Goal: Task Accomplishment & Management: Complete application form

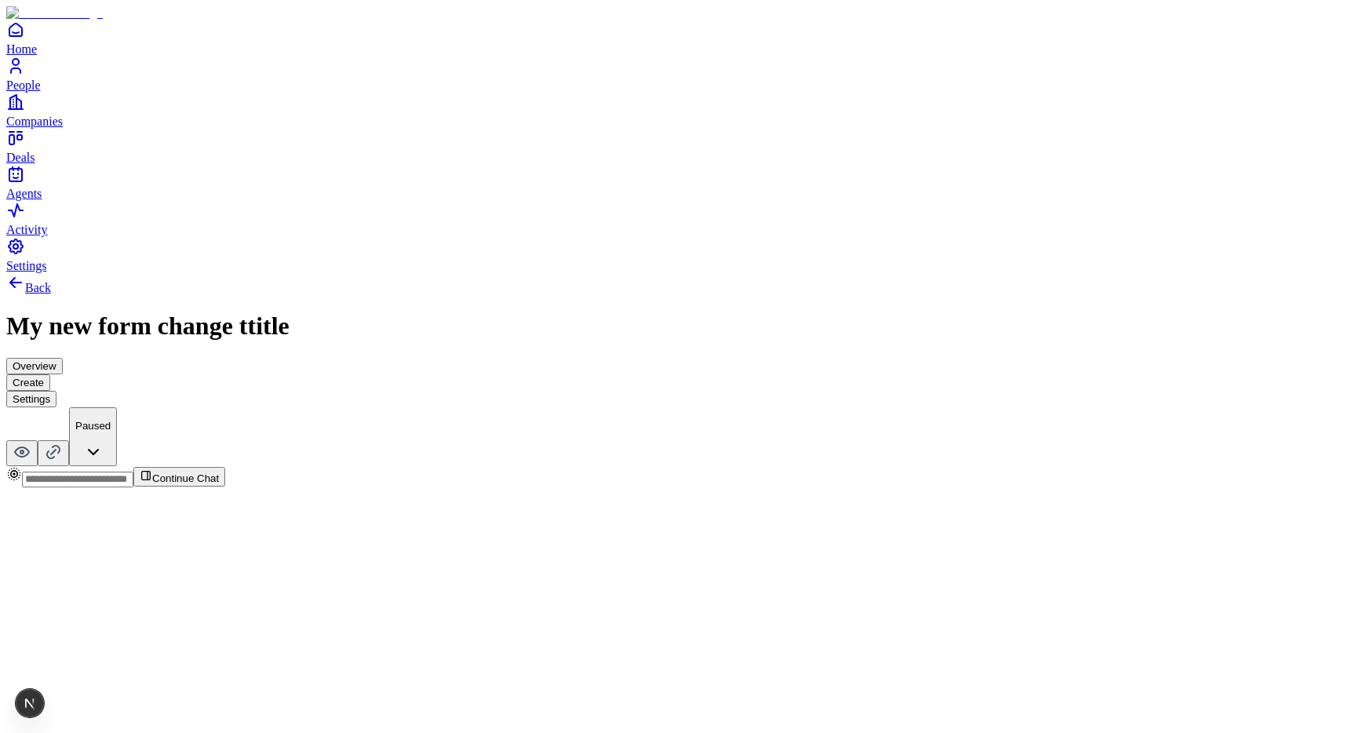
click at [50, 374] on button "Create" at bounding box center [28, 382] width 44 height 16
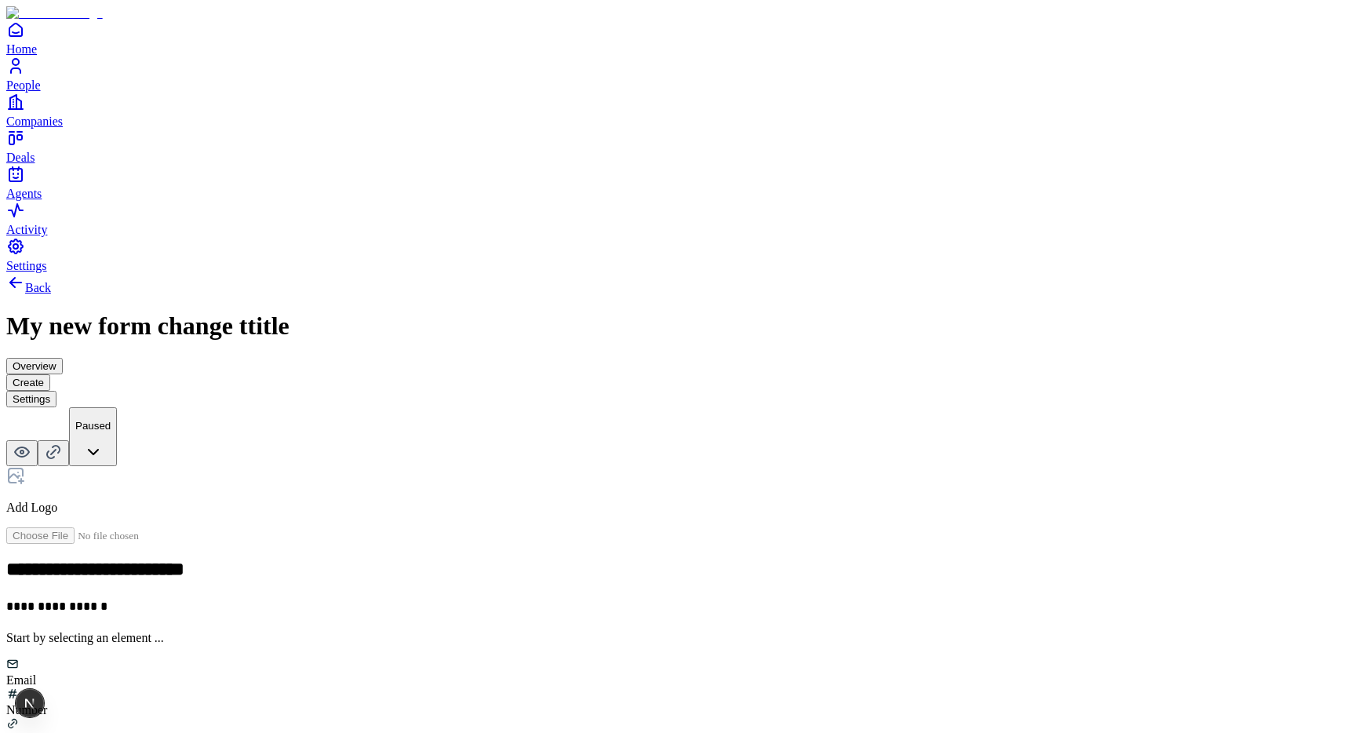
click at [56, 391] on button "Settings" at bounding box center [31, 399] width 50 height 16
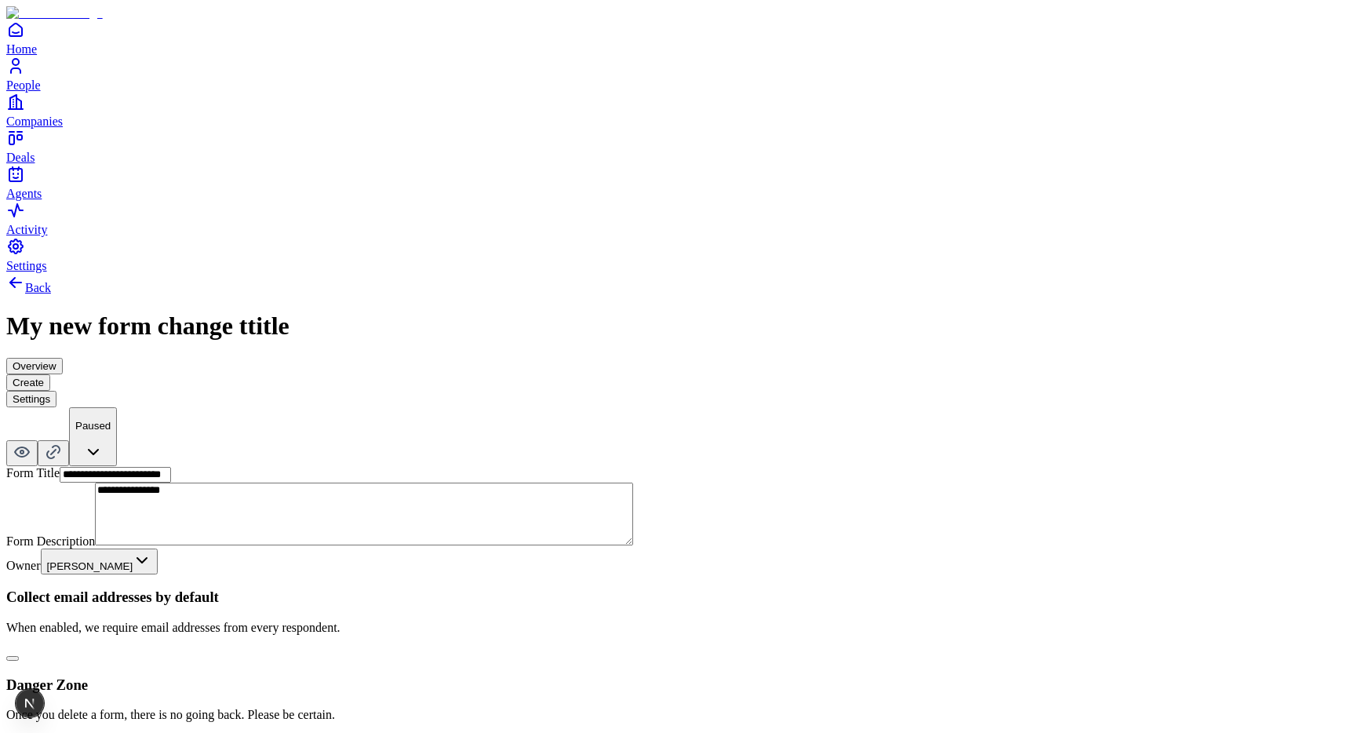
click at [50, 374] on button "Create" at bounding box center [28, 382] width 44 height 16
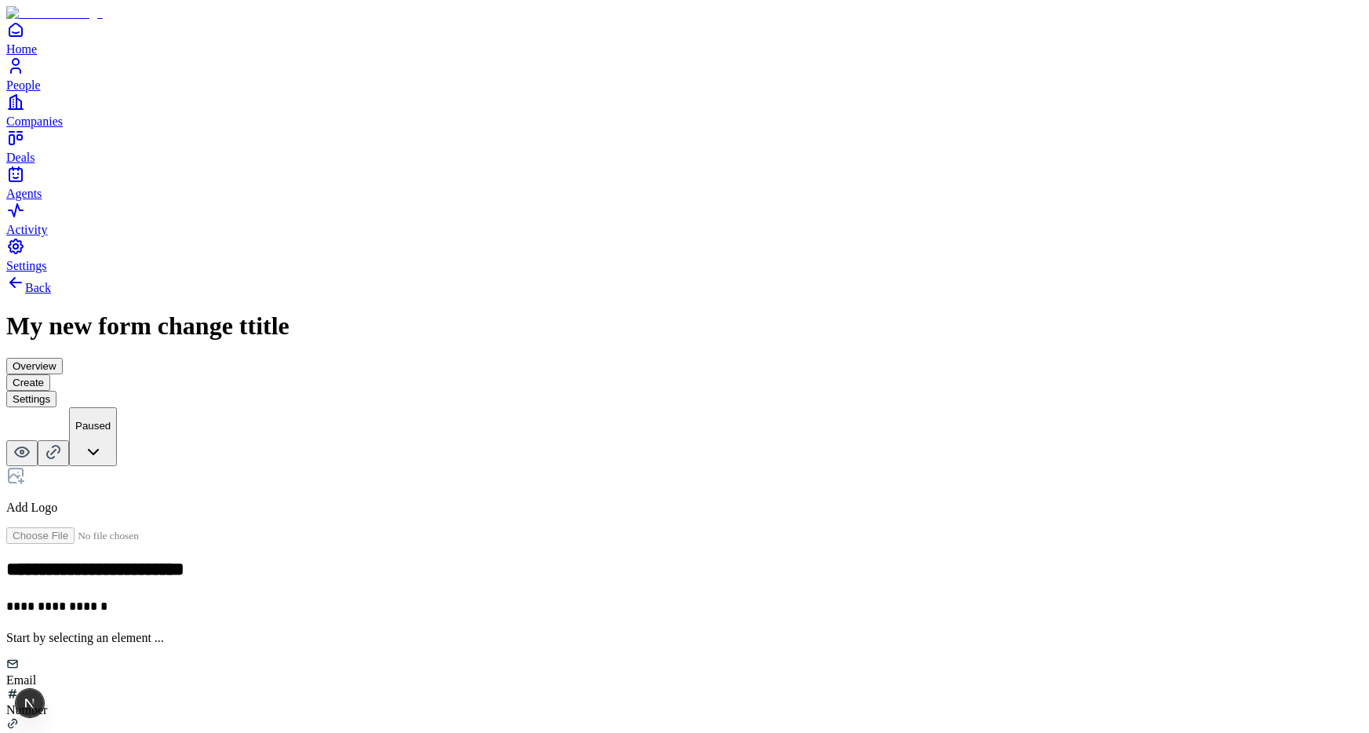
click at [56, 391] on button "Settings" at bounding box center [31, 399] width 50 height 16
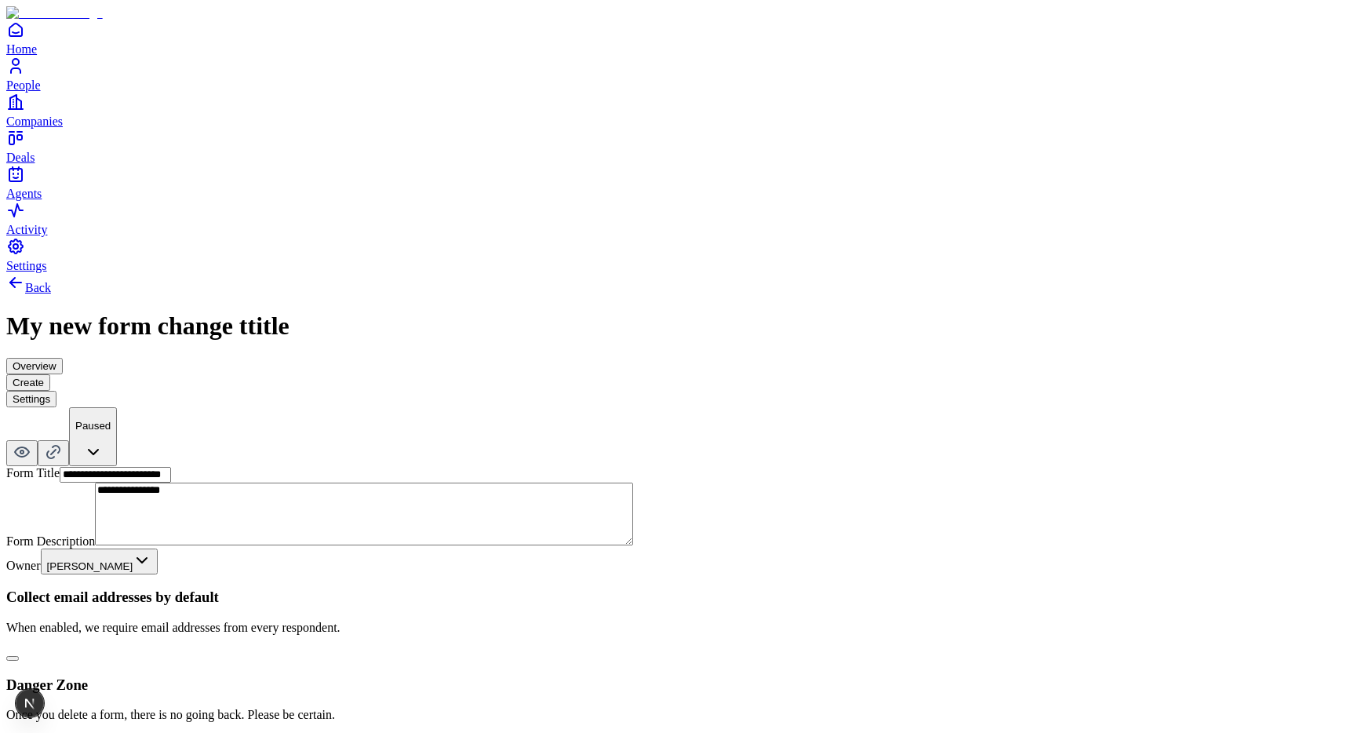
click at [50, 374] on button "Create" at bounding box center [28, 382] width 44 height 16
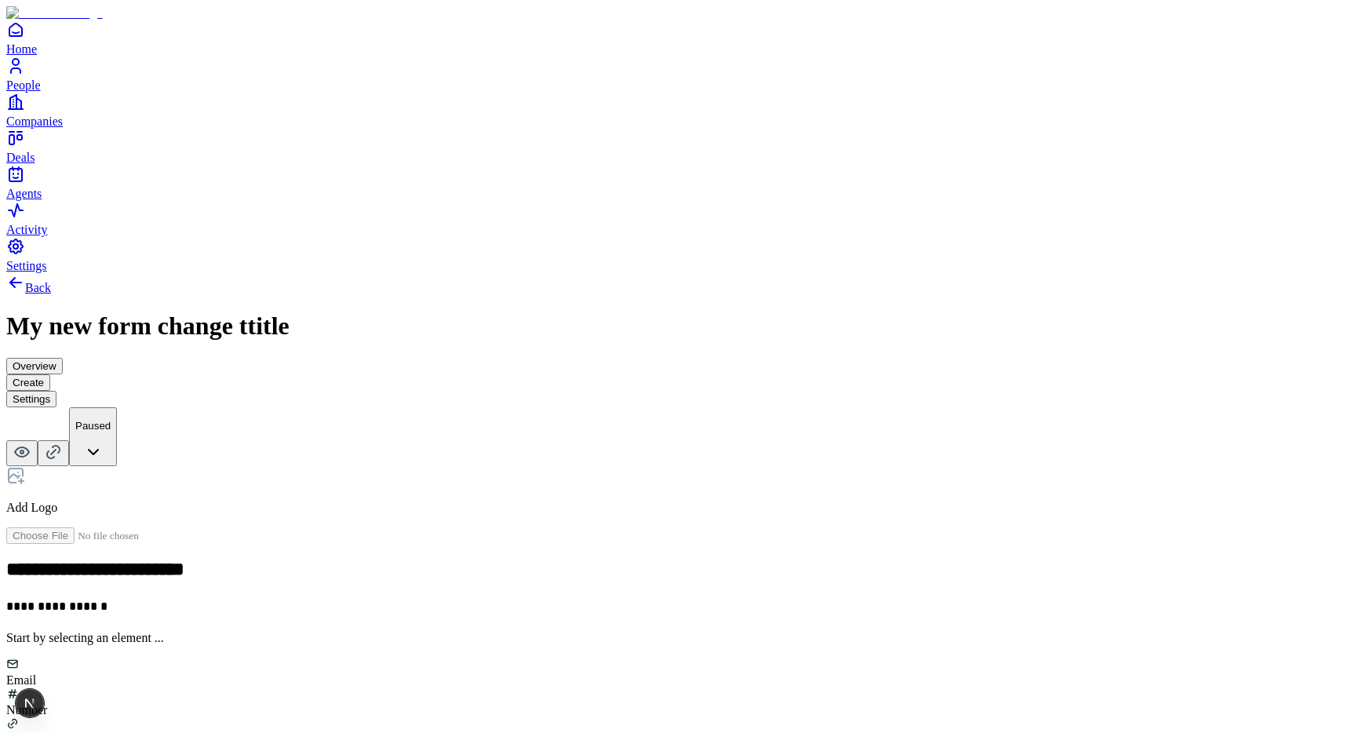
click at [63, 358] on button "Overview" at bounding box center [34, 366] width 56 height 16
click at [56, 391] on button "Settings" at bounding box center [31, 399] width 50 height 16
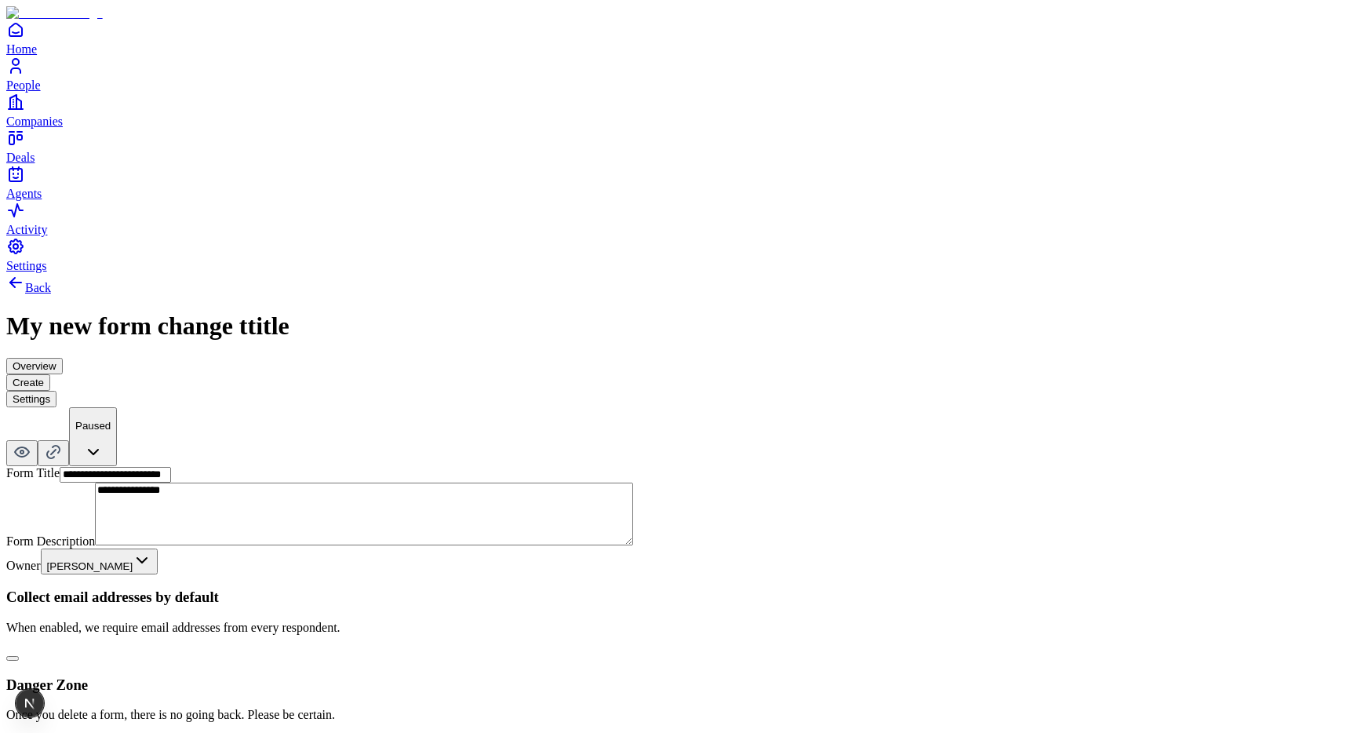
click at [862, 278] on div "**********" at bounding box center [684, 512] width 1356 height 478
click at [19, 656] on button "button" at bounding box center [12, 658] width 13 height 5
click at [50, 374] on button "Create" at bounding box center [28, 382] width 44 height 16
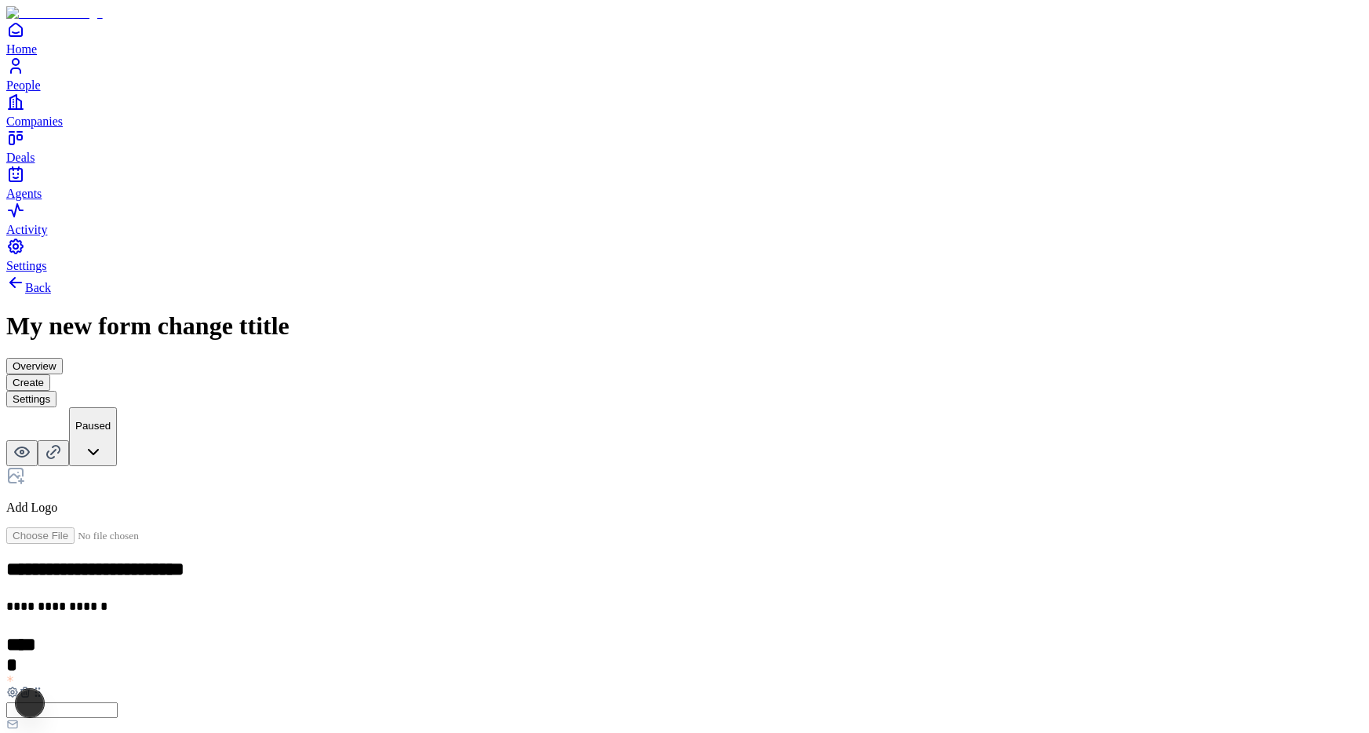
click at [56, 391] on button "Settings" at bounding box center [31, 399] width 50 height 16
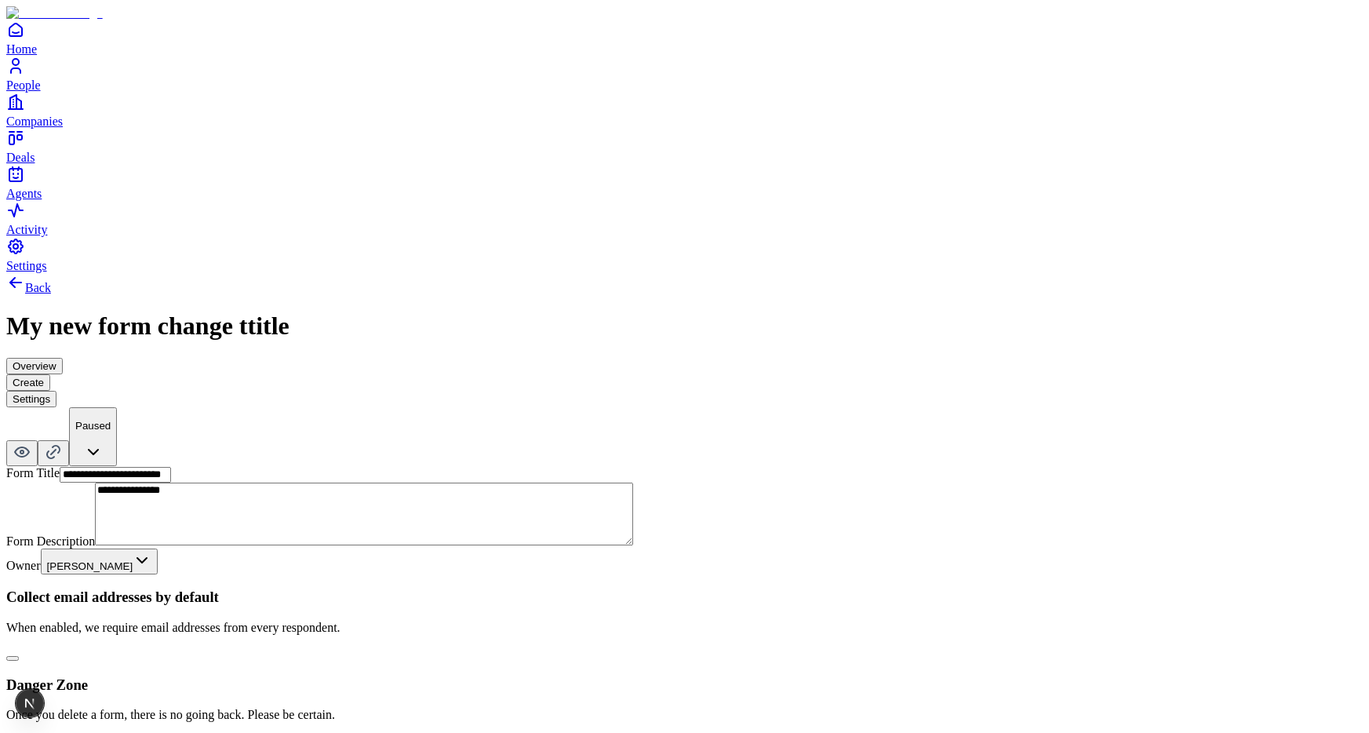
click at [19, 656] on button "button" at bounding box center [12, 658] width 13 height 5
click at [715, 273] on div "Back My new form change ttitle Overview Create Settings Paused" at bounding box center [684, 369] width 1356 height 193
click at [50, 374] on button "Create" at bounding box center [28, 382] width 44 height 16
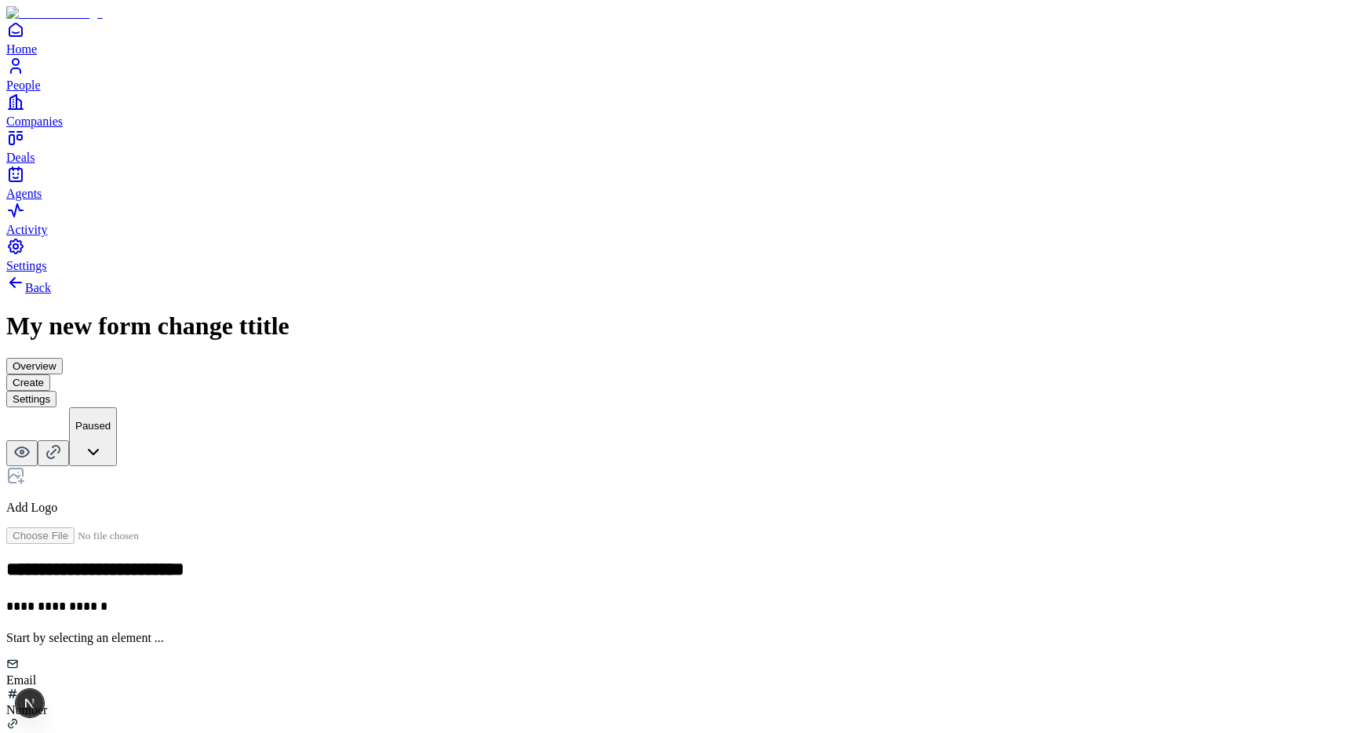
click at [56, 391] on button "Settings" at bounding box center [31, 399] width 50 height 16
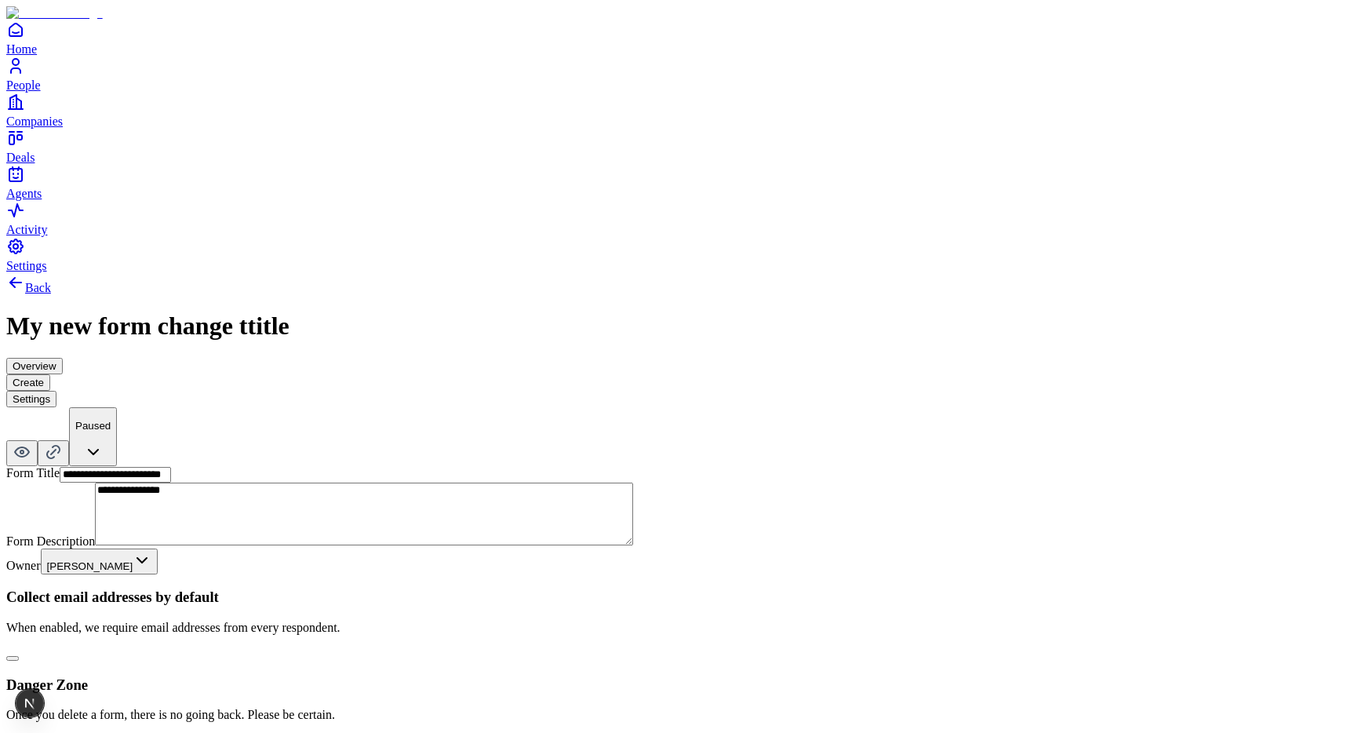
click at [50, 374] on button "Create" at bounding box center [28, 382] width 44 height 16
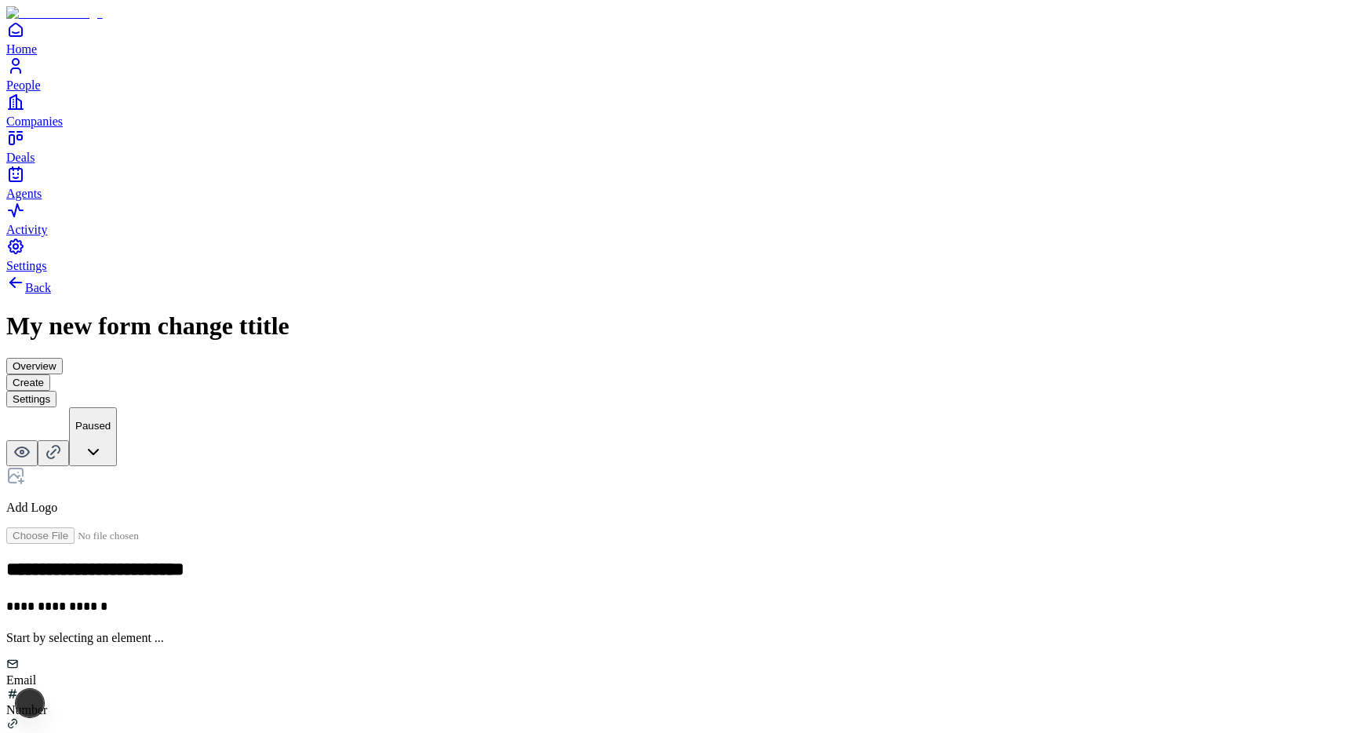
click at [56, 391] on button "Settings" at bounding box center [31, 399] width 50 height 16
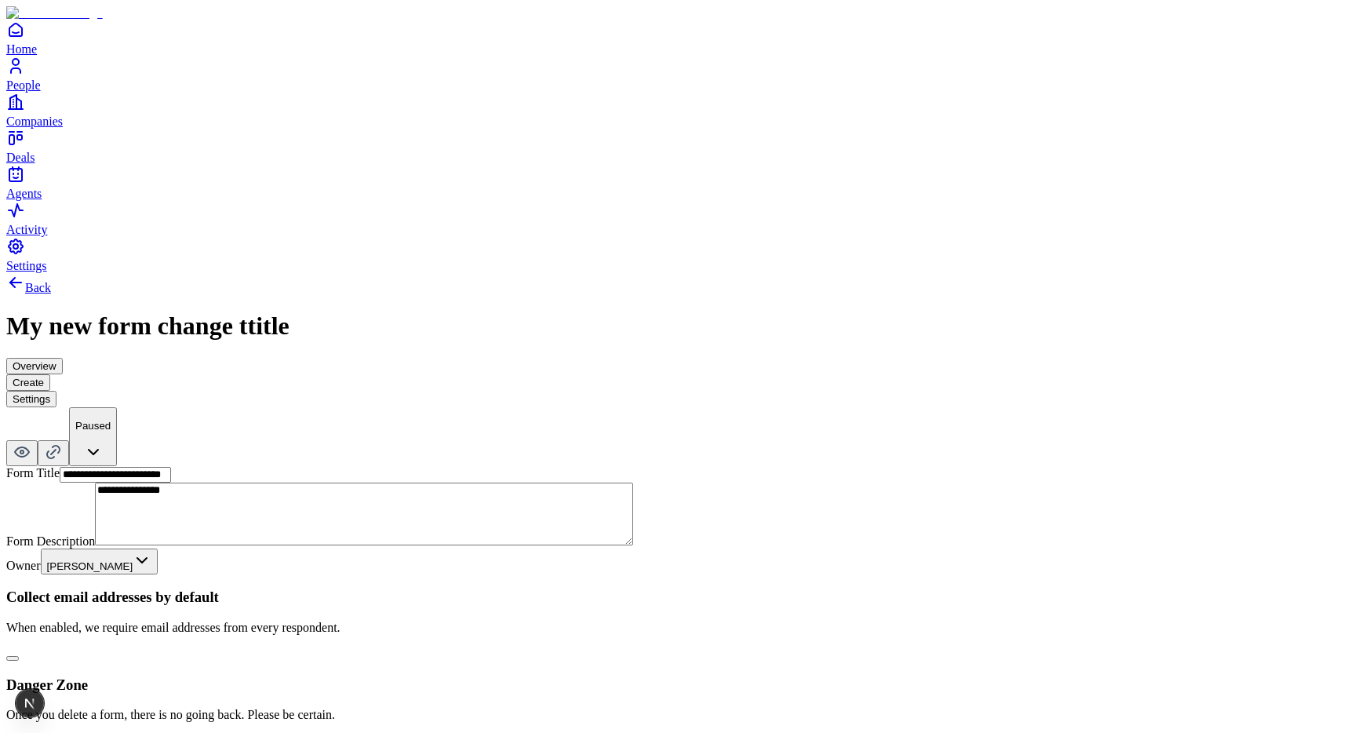
click at [50, 374] on button "Create" at bounding box center [28, 382] width 44 height 16
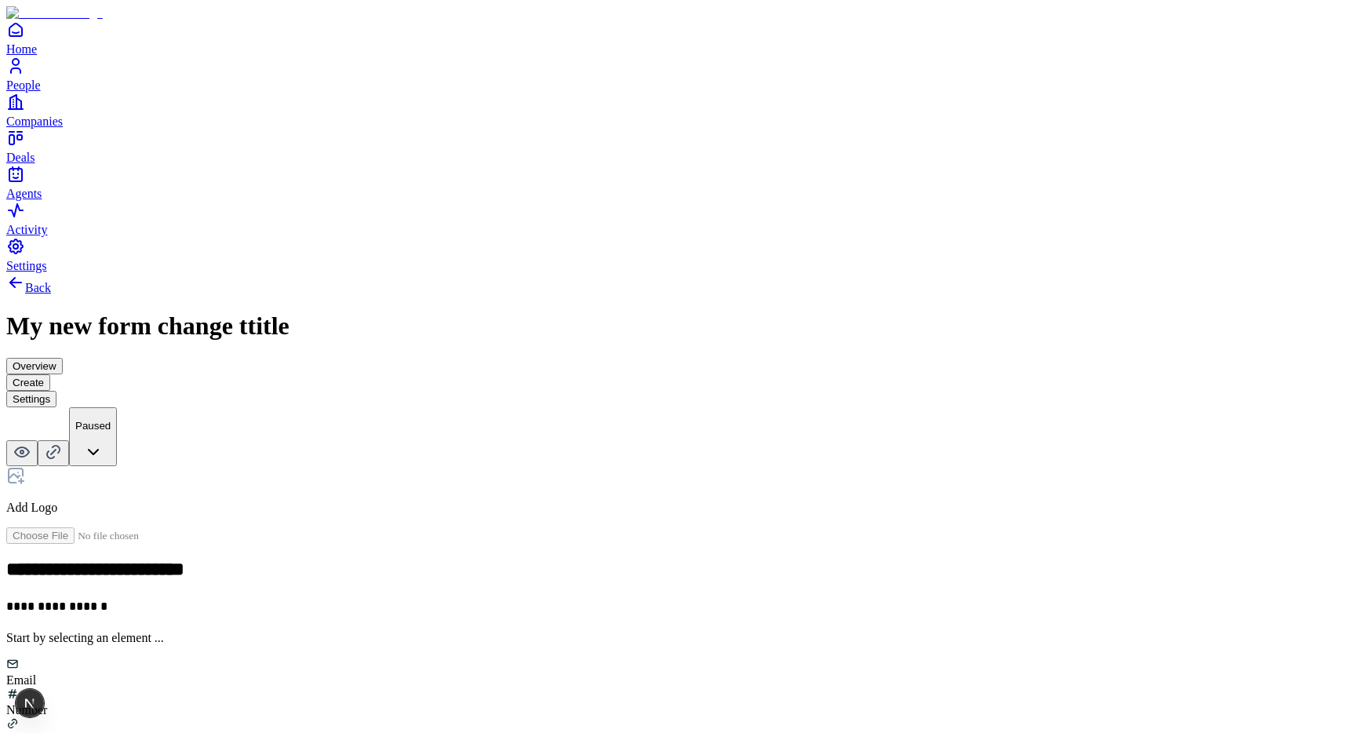
click at [56, 391] on button "Settings" at bounding box center [31, 399] width 50 height 16
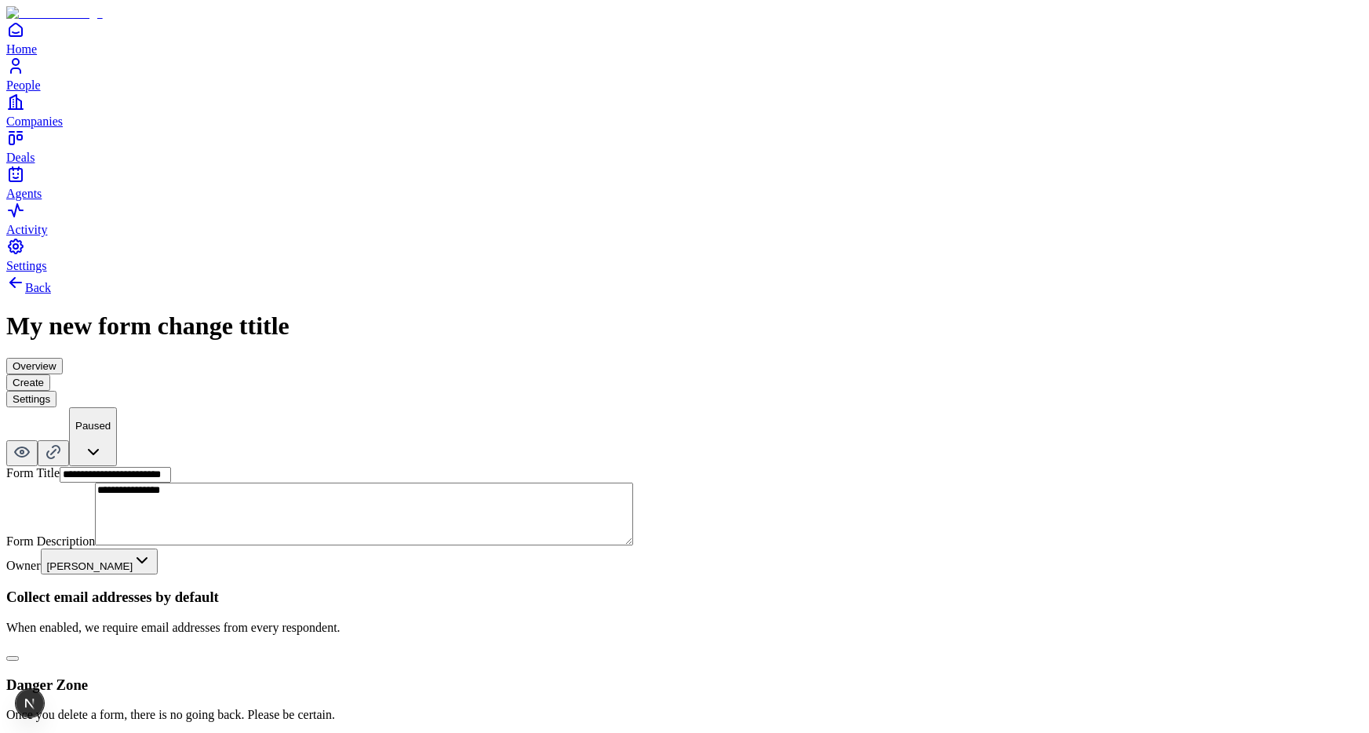
click at [50, 374] on button "Create" at bounding box center [28, 382] width 44 height 16
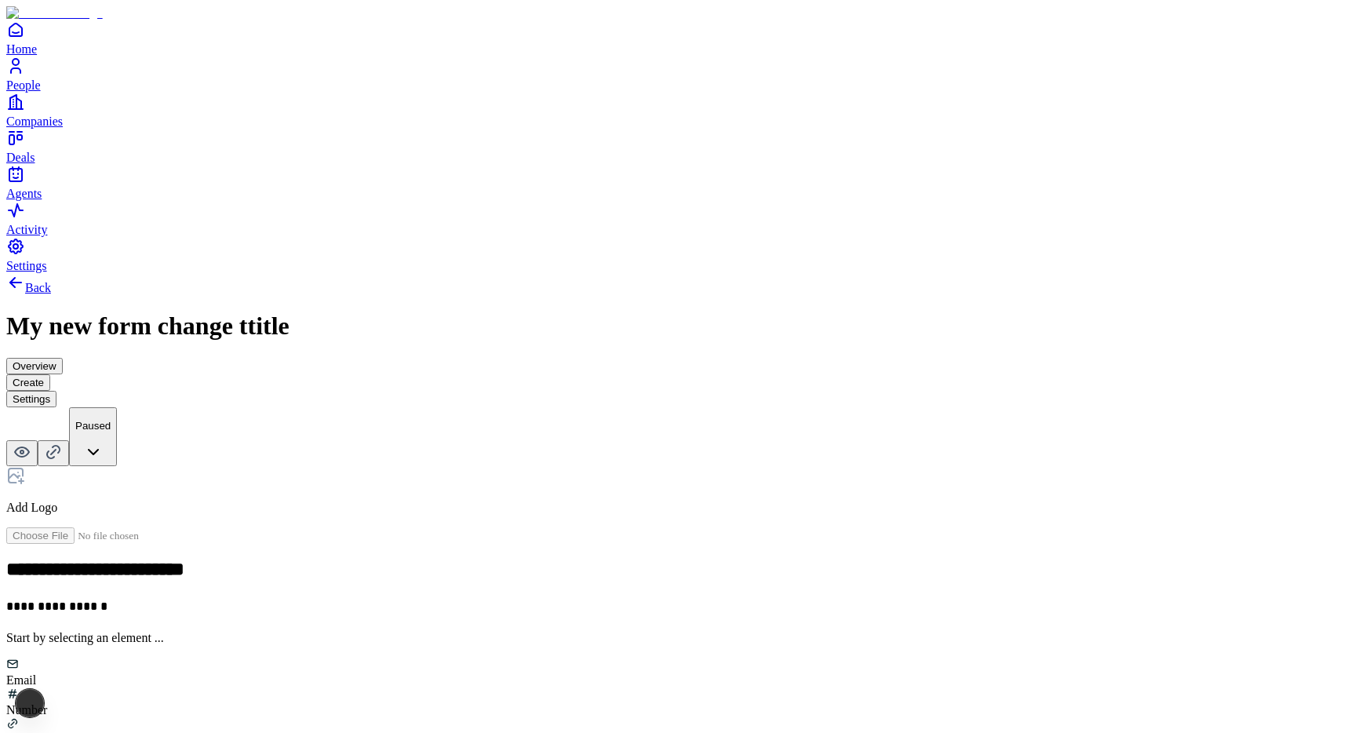
click at [56, 391] on button "Settings" at bounding box center [31, 399] width 50 height 16
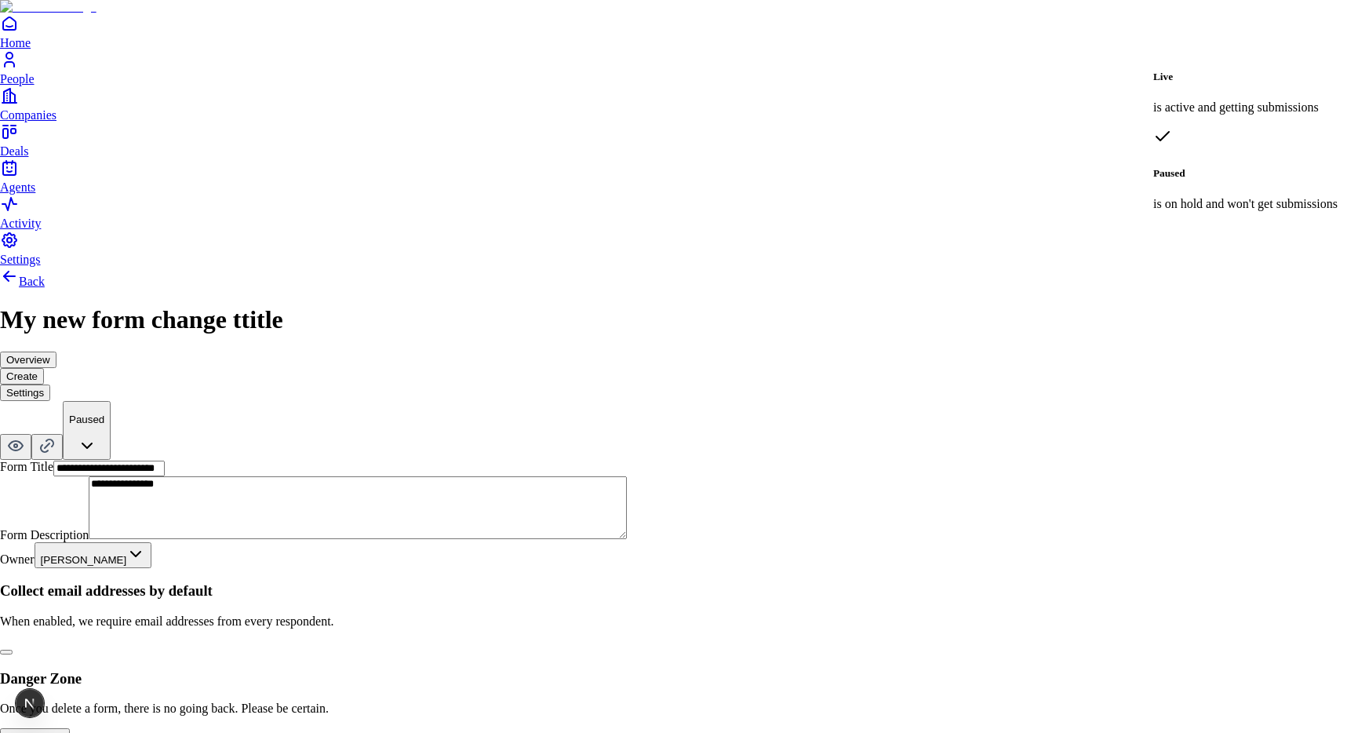
click at [1326, 49] on html "**********" at bounding box center [684, 389] width 1369 height 778
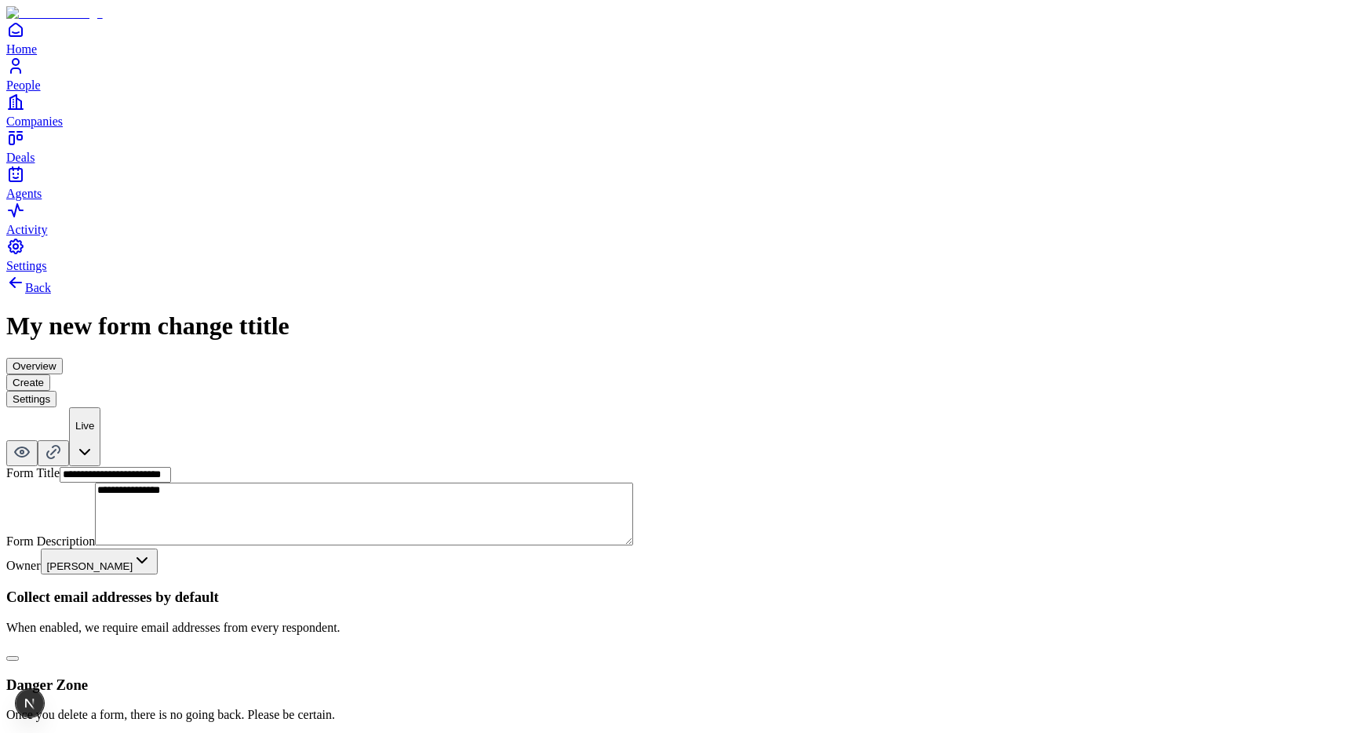
click at [50, 374] on button "Create" at bounding box center [28, 382] width 44 height 16
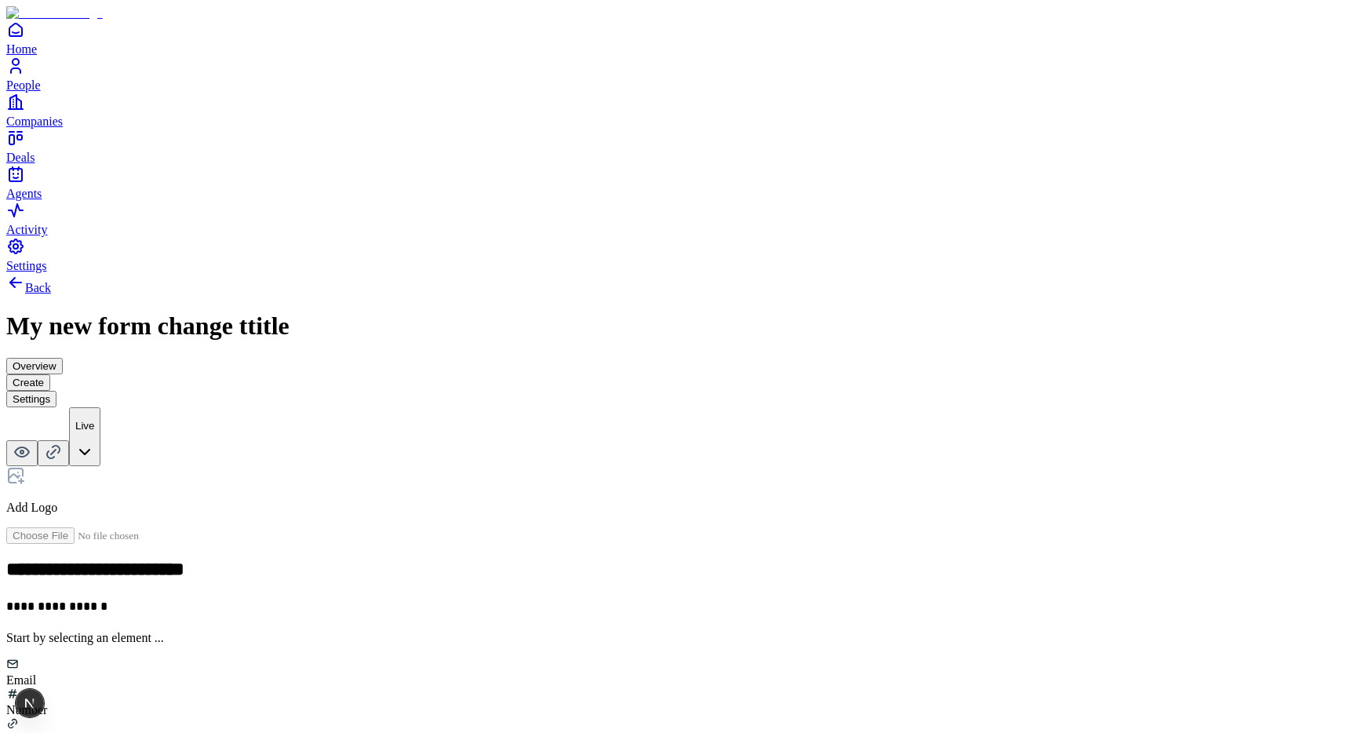
click at [63, 358] on button "Overview" at bounding box center [34, 366] width 56 height 16
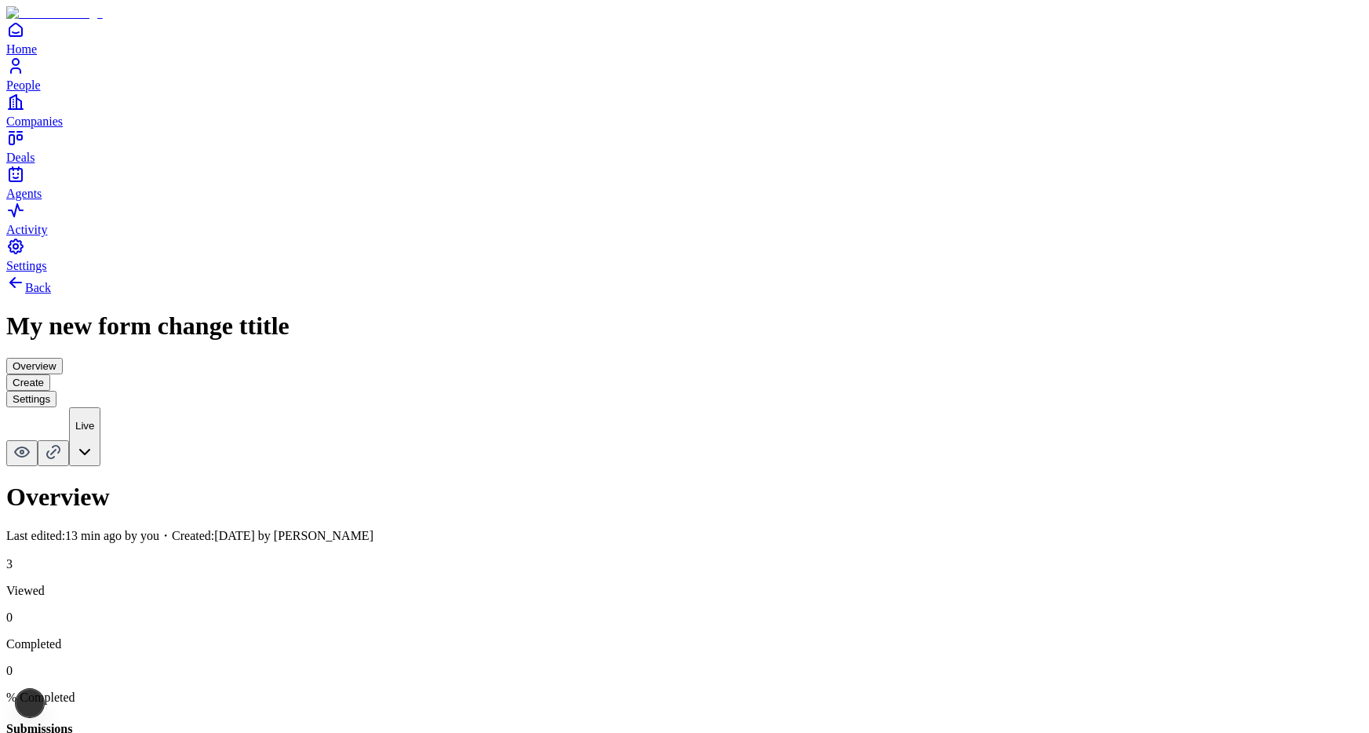
click at [795, 358] on div "Overview Create Settings" at bounding box center [684, 382] width 1356 height 49
click at [56, 391] on button "Settings" at bounding box center [31, 399] width 50 height 16
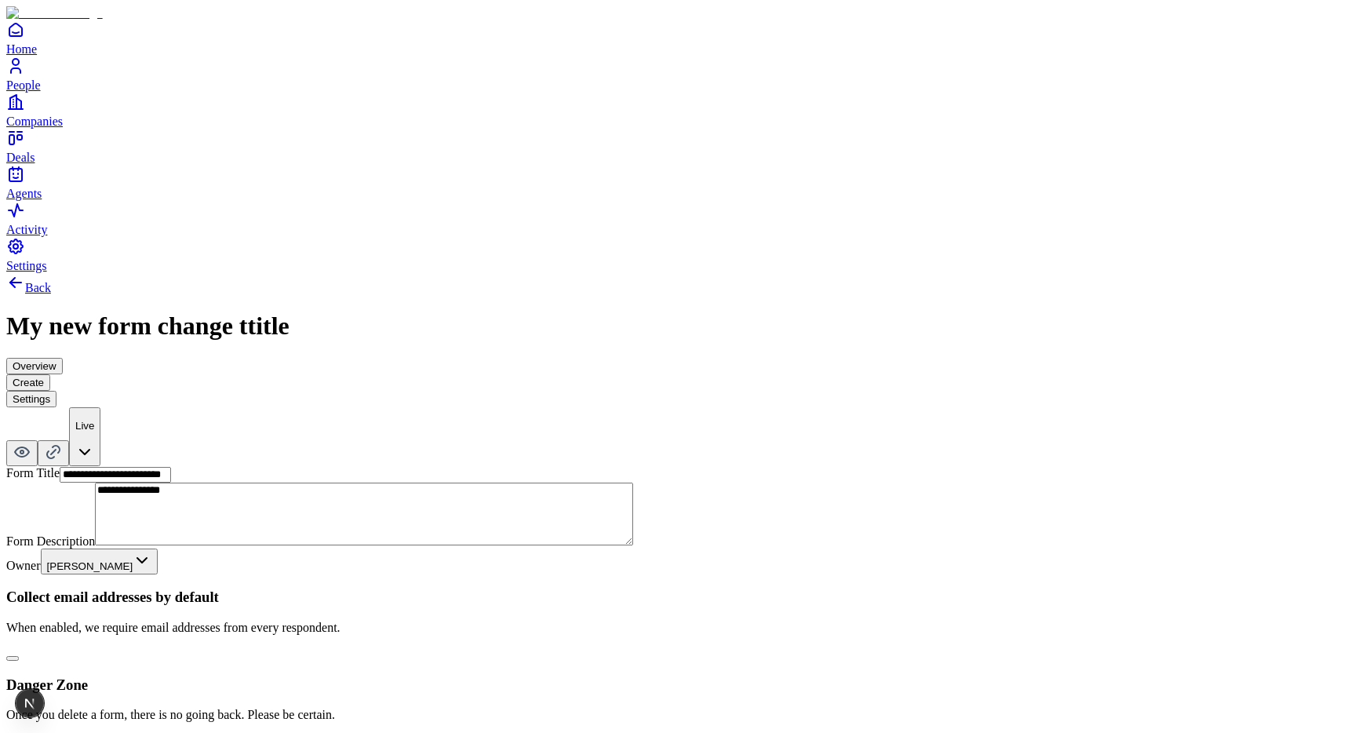
click at [50, 374] on button "Create" at bounding box center [28, 382] width 44 height 16
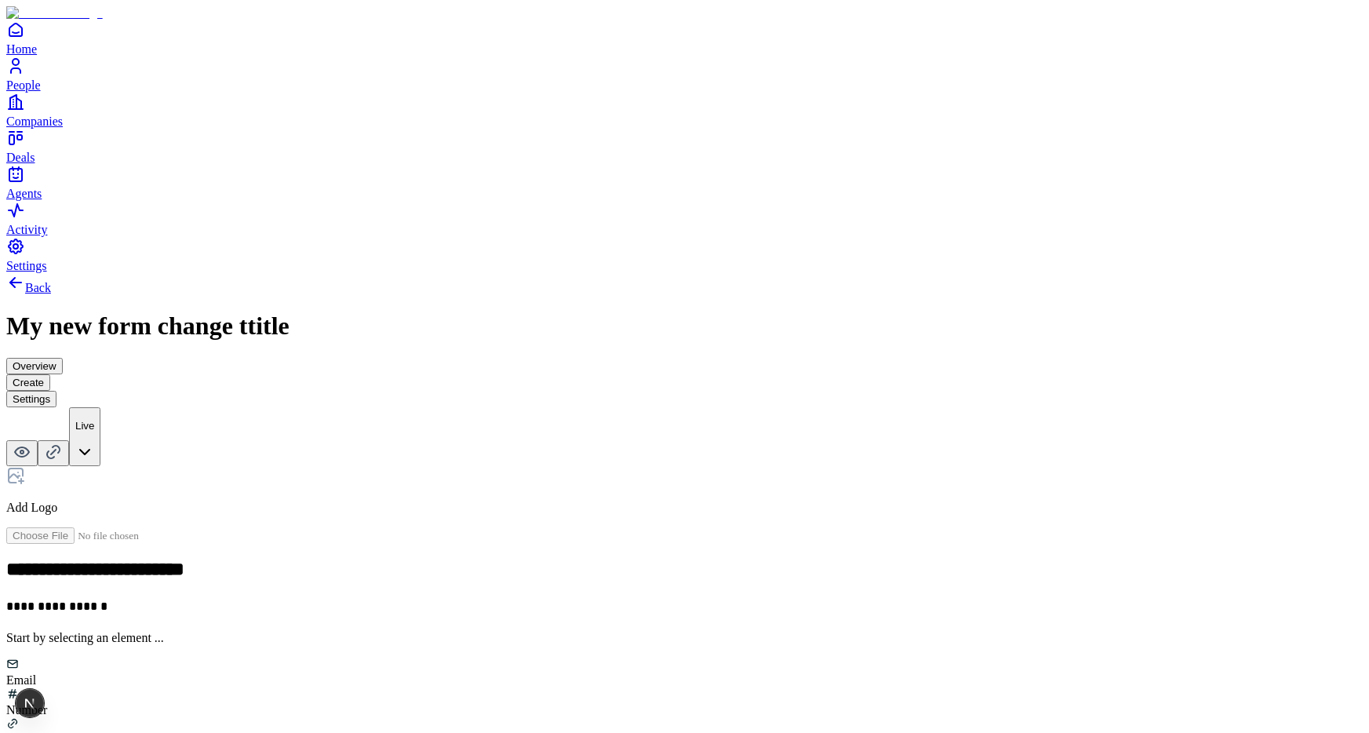
click at [63, 358] on button "Overview" at bounding box center [34, 366] width 56 height 16
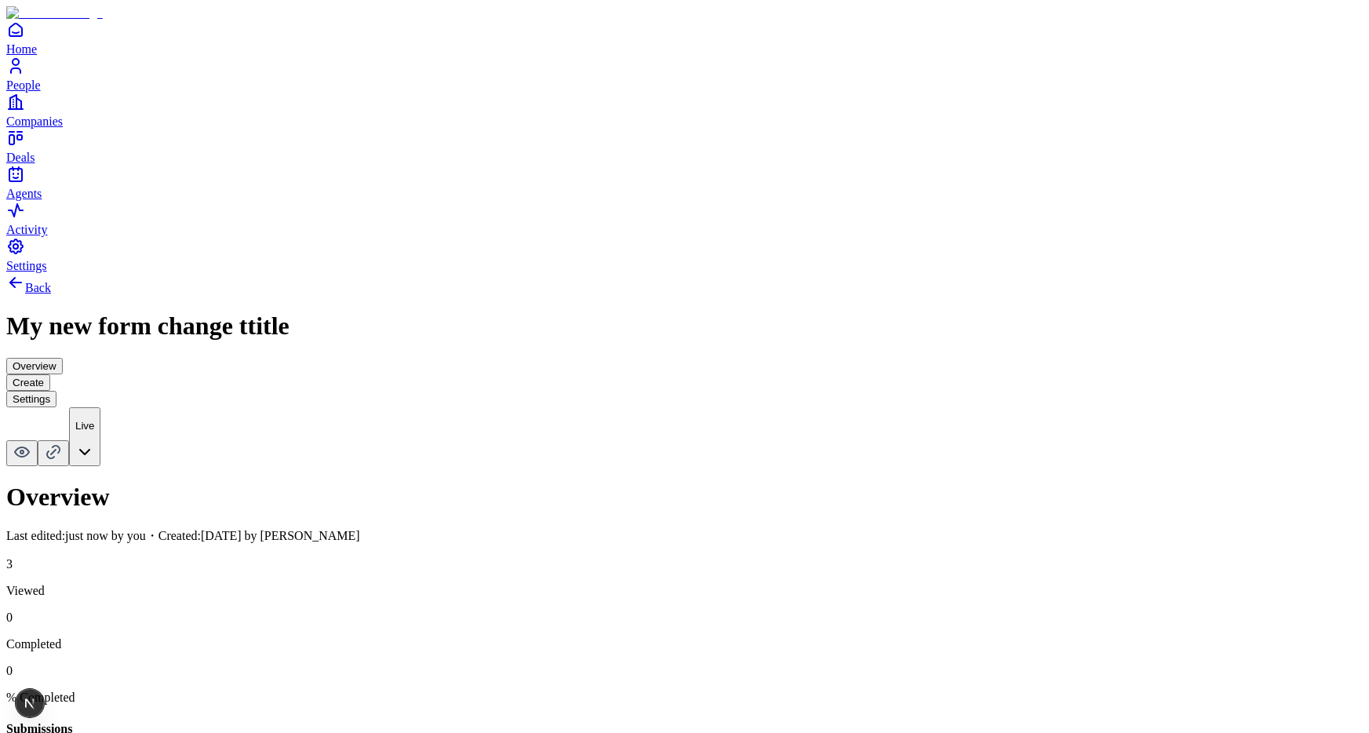
click at [50, 374] on button "Create" at bounding box center [28, 382] width 44 height 16
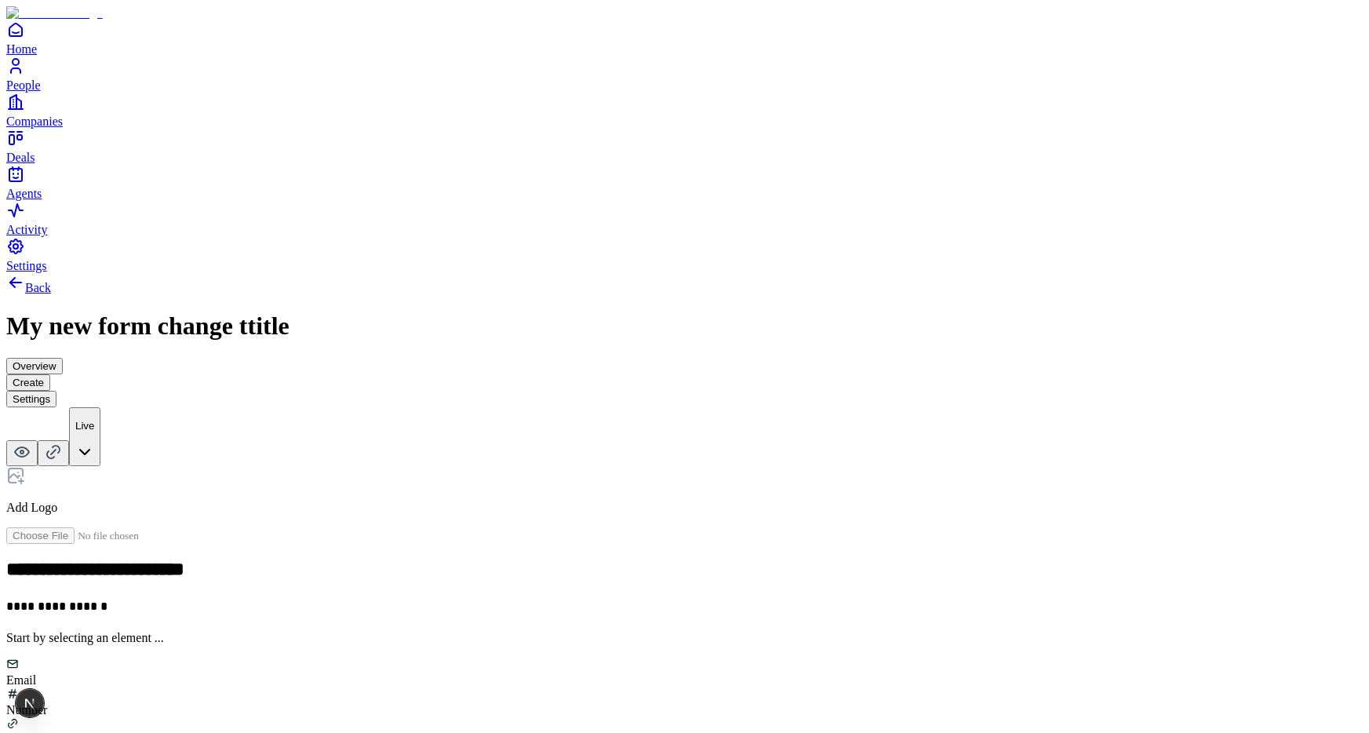
click at [63, 358] on button "Overview" at bounding box center [34, 366] width 56 height 16
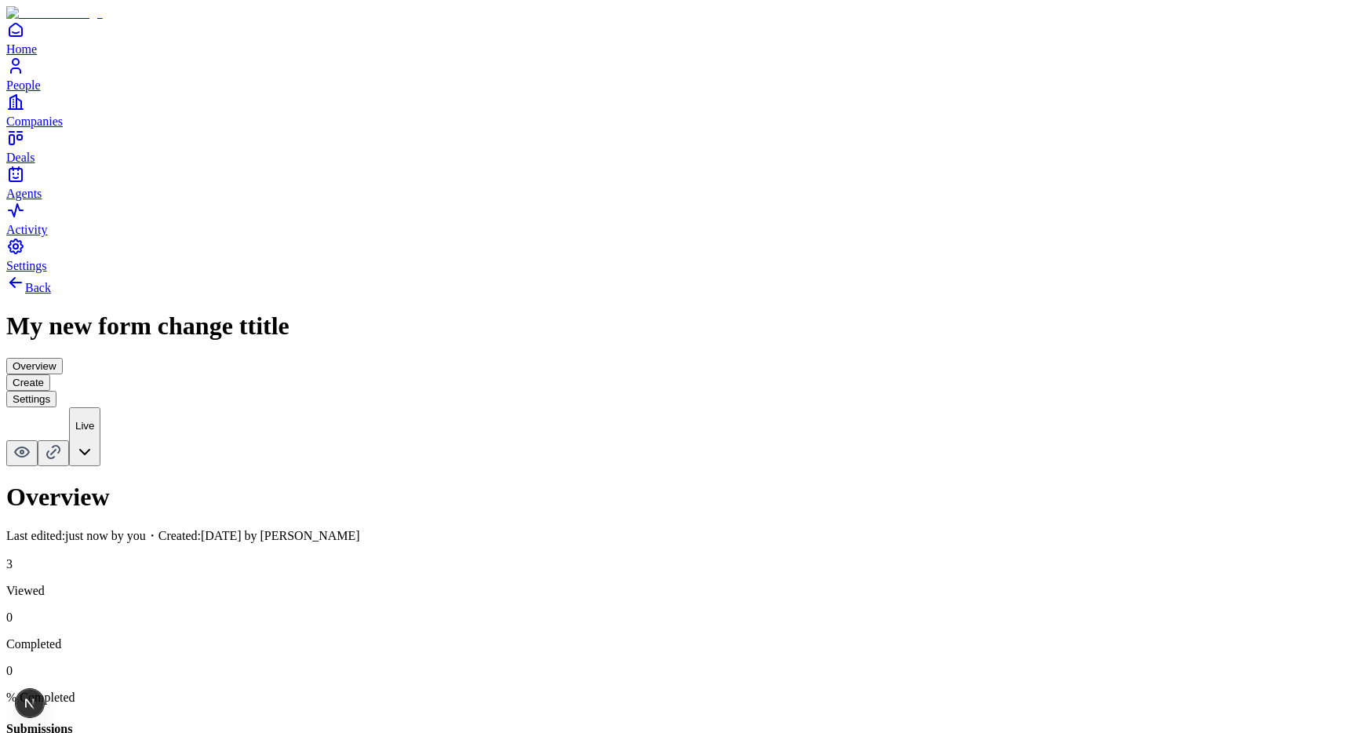
click at [56, 391] on button "Settings" at bounding box center [31, 399] width 50 height 16
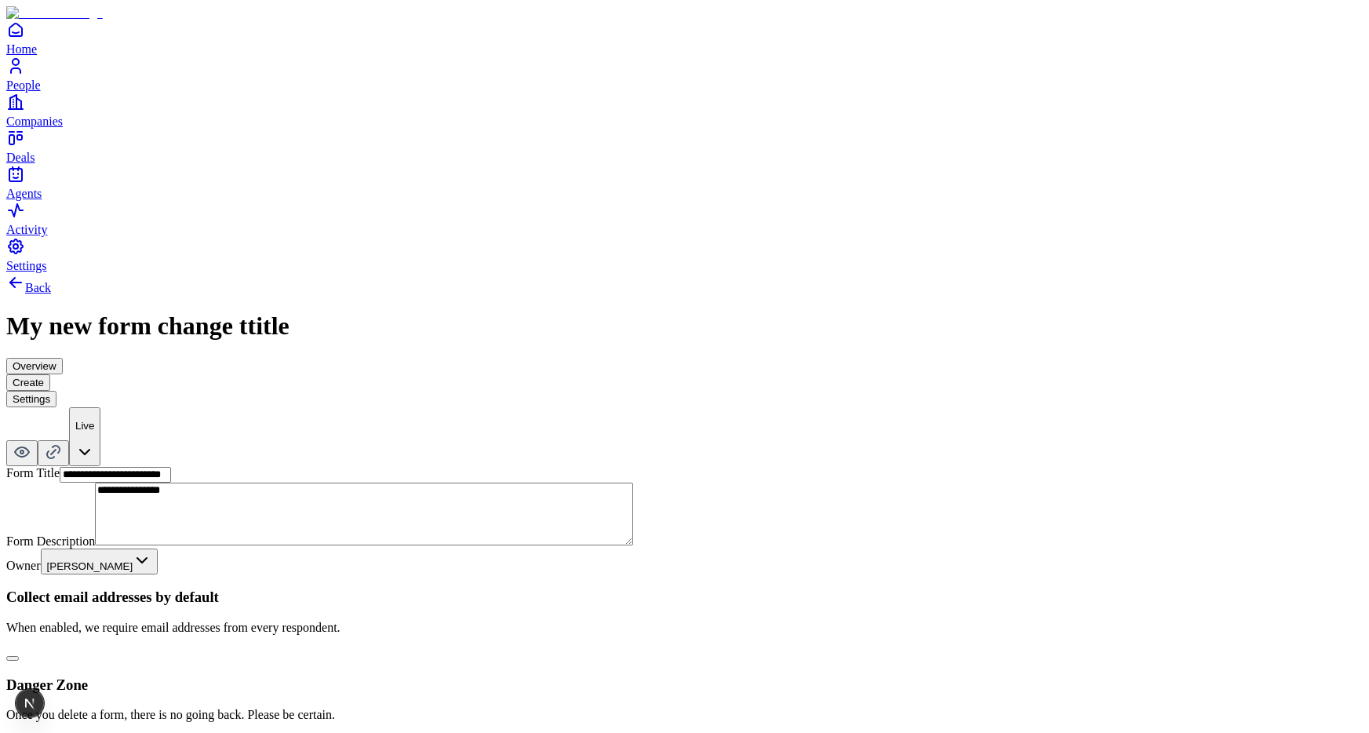
click at [50, 374] on button "Create" at bounding box center [28, 382] width 44 height 16
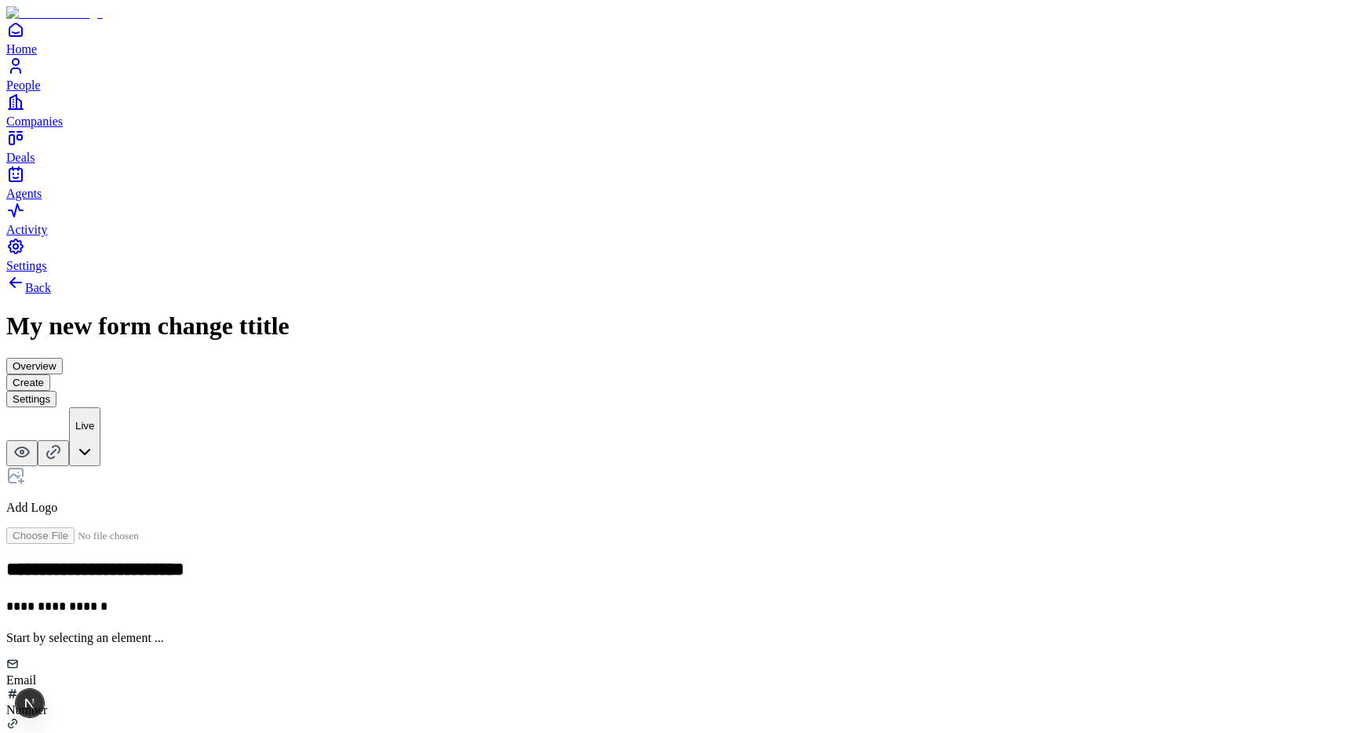
click at [50, 374] on button "Create" at bounding box center [28, 382] width 44 height 16
click at [56, 391] on button "Settings" at bounding box center [31, 399] width 50 height 16
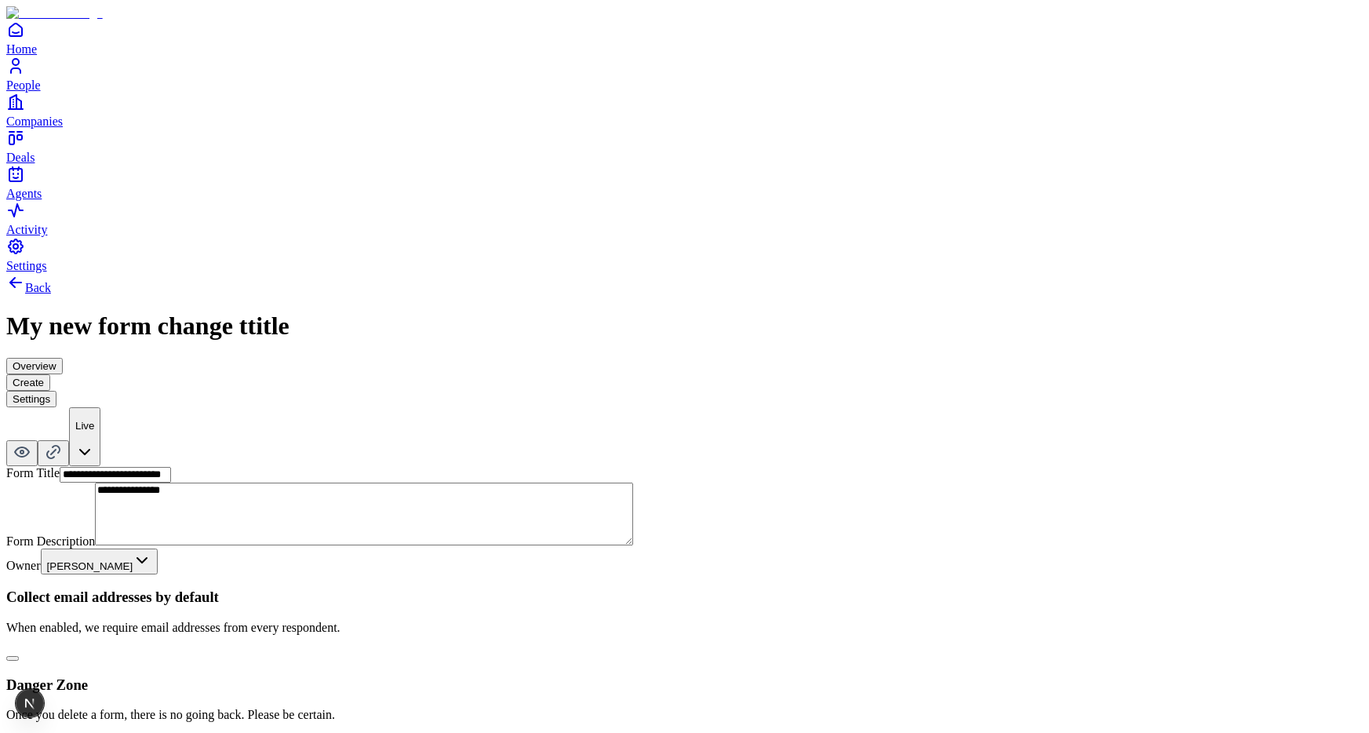
drag, startPoint x: 627, startPoint y: 435, endPoint x: 707, endPoint y: 440, distance: 79.4
click at [19, 656] on button "button" at bounding box center [12, 658] width 13 height 5
click at [50, 374] on button "Create" at bounding box center [28, 382] width 44 height 16
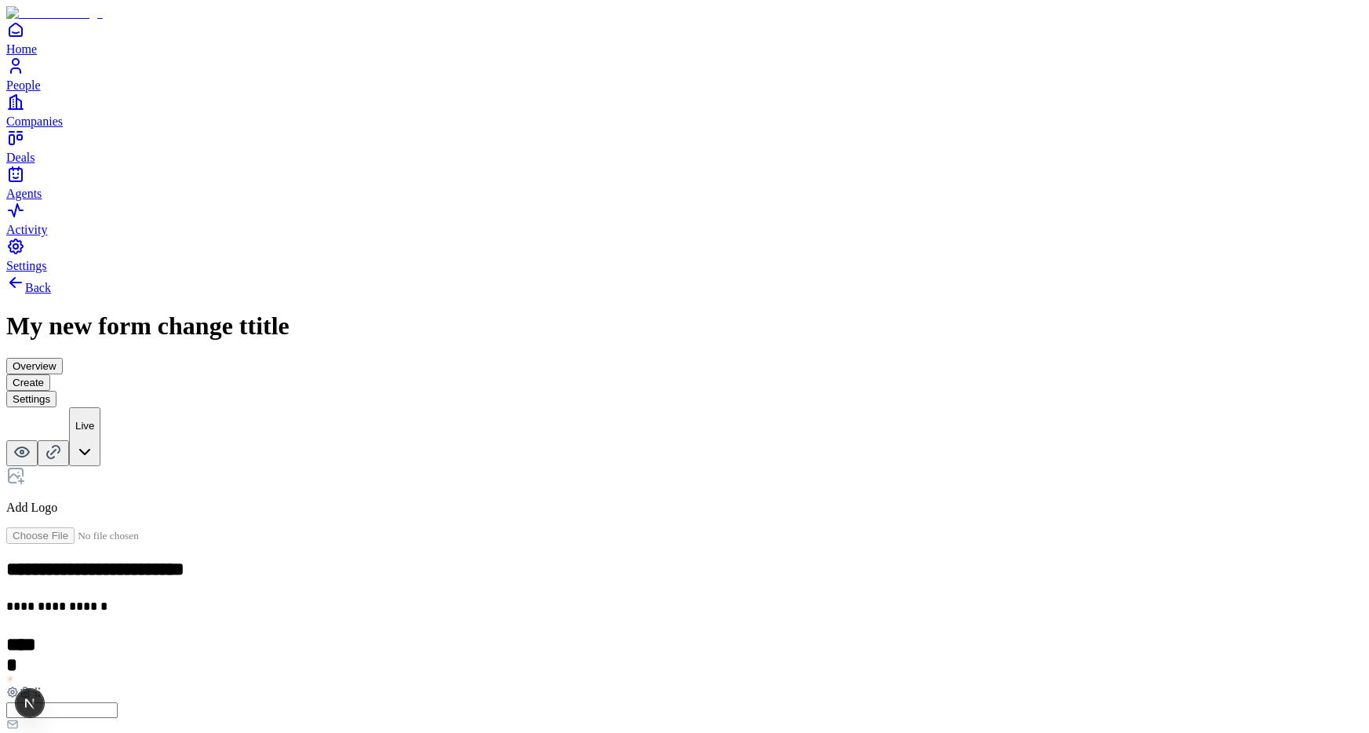
click at [56, 391] on button "Settings" at bounding box center [31, 399] width 50 height 16
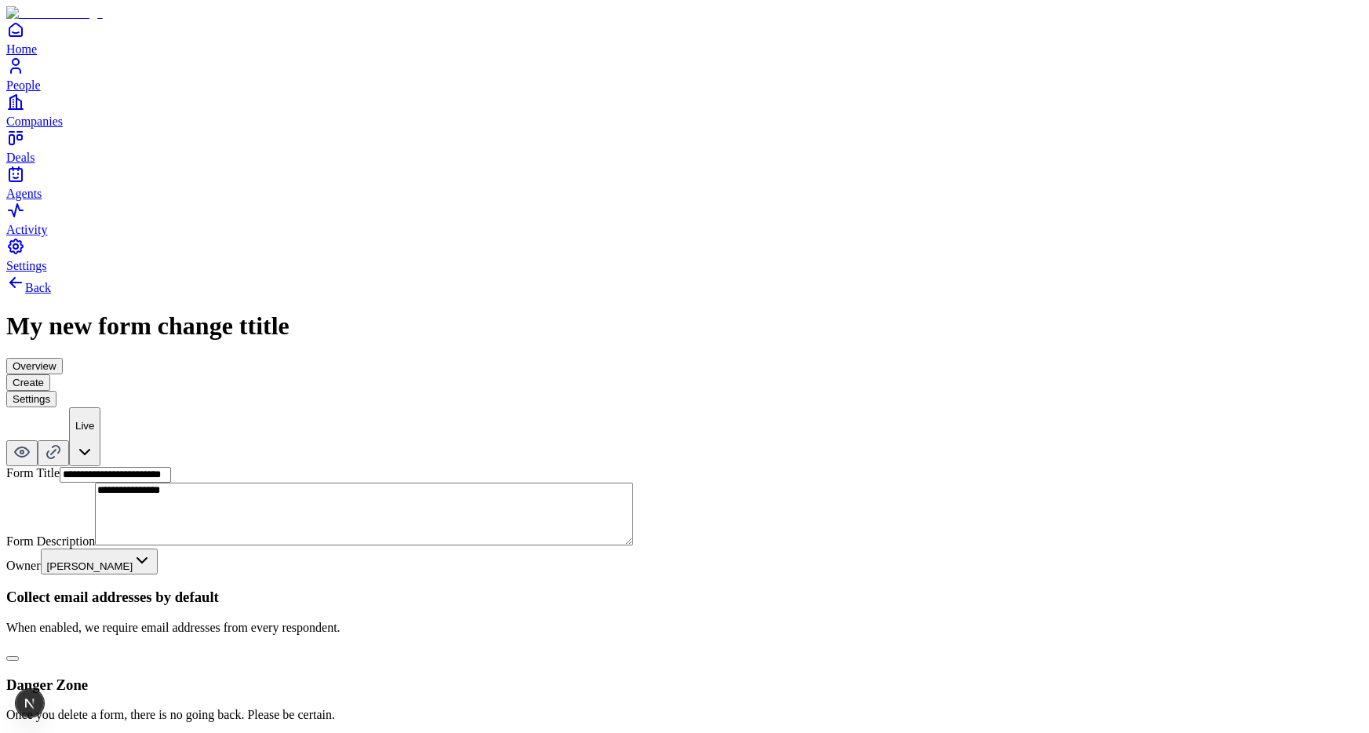
click at [625, 482] on div "**********" at bounding box center [684, 616] width 1356 height 269
click at [625, 588] on div "Collect email addresses by default When enabled, we require email addresses fro…" at bounding box center [684, 624] width 1356 height 73
click at [19, 656] on button "button" at bounding box center [12, 658] width 13 height 5
click at [50, 374] on button "Create" at bounding box center [28, 382] width 44 height 16
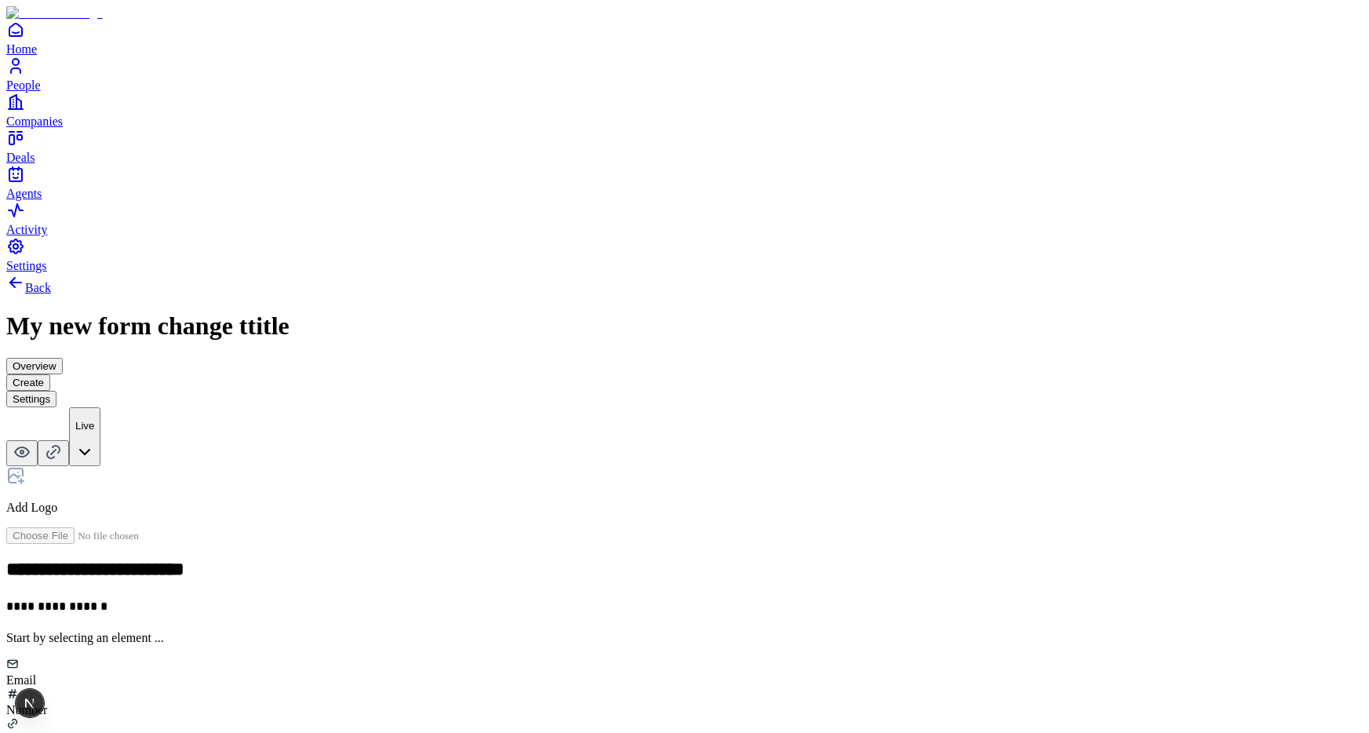
click at [56, 391] on button "Settings" at bounding box center [31, 399] width 50 height 16
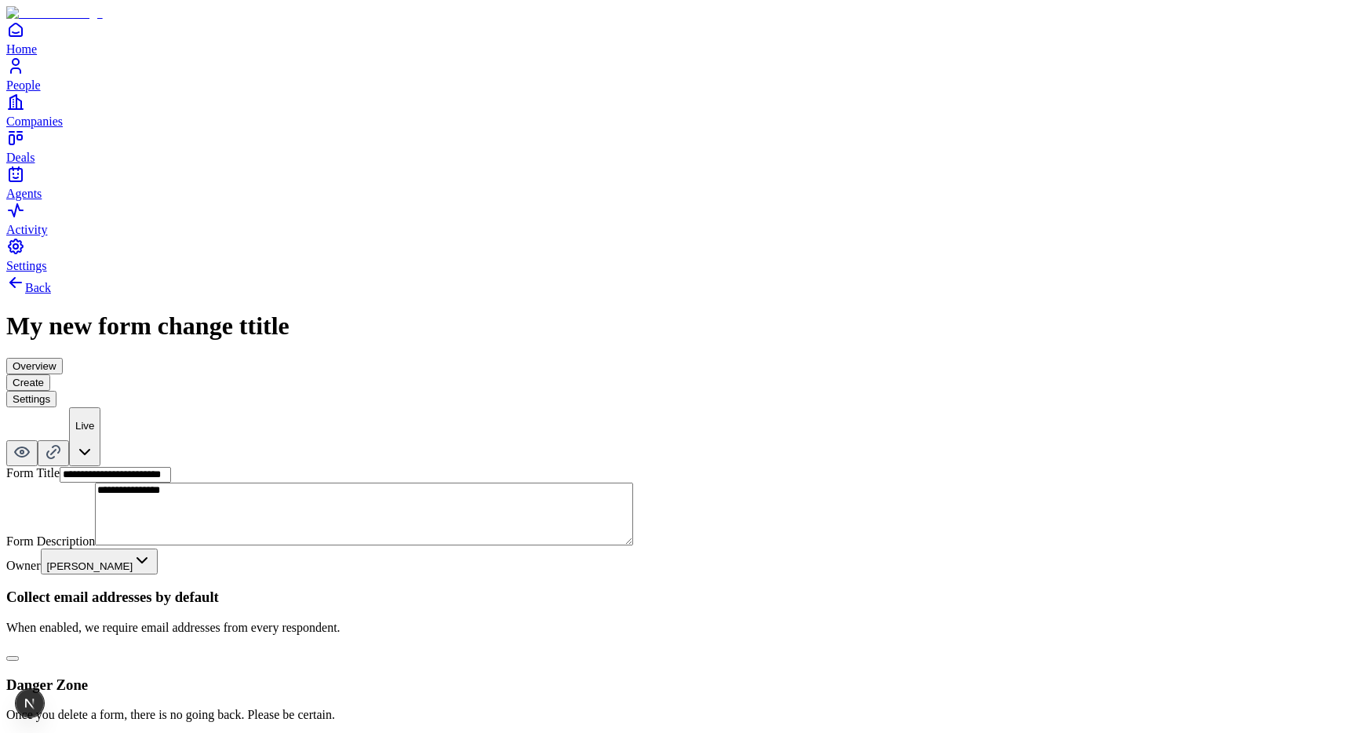
click at [63, 358] on button "Overview" at bounding box center [34, 366] width 56 height 16
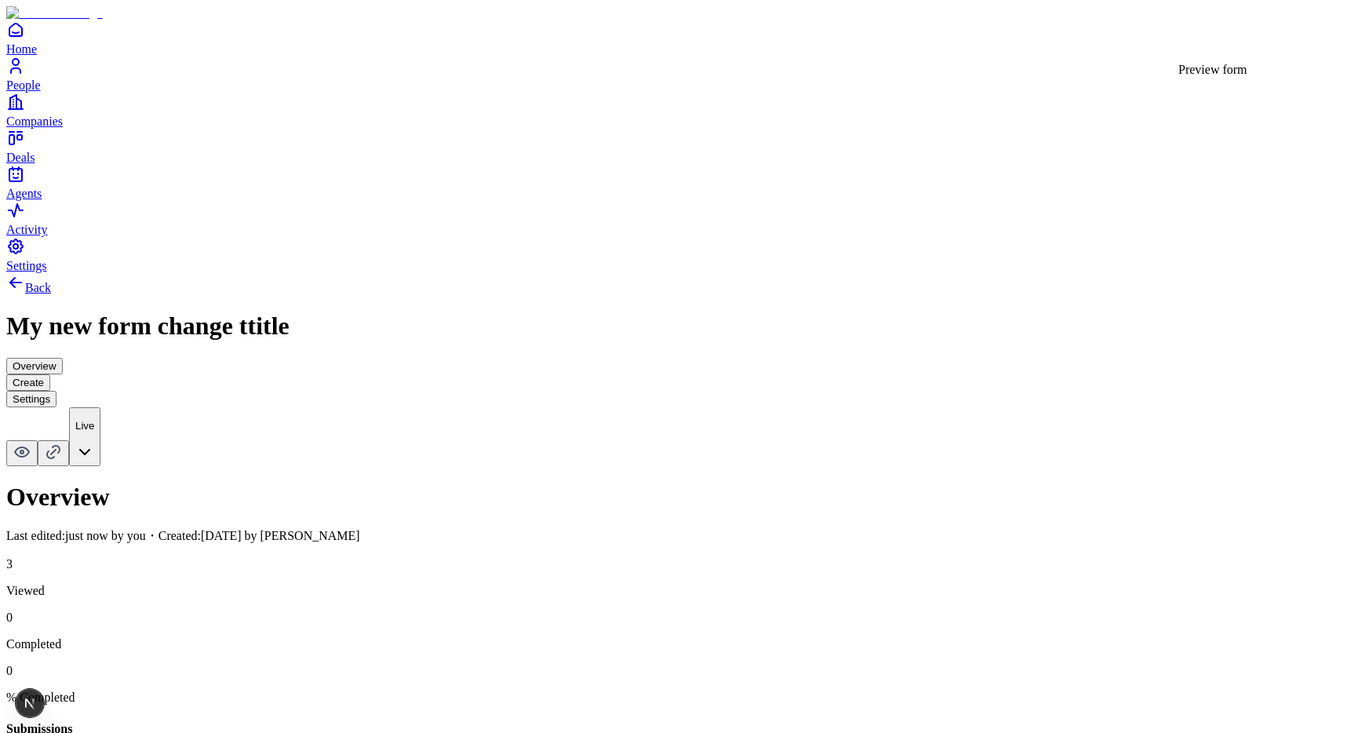
click at [31, 442] on icon at bounding box center [22, 451] width 19 height 19
click at [1315, 48] on html "Home People Companies Deals Agents Activity Settings Back My new form change tt…" at bounding box center [684, 406] width 1369 height 813
click at [29, 447] on icon at bounding box center [22, 451] width 14 height 9
click at [56, 391] on button "Settings" at bounding box center [31, 399] width 50 height 16
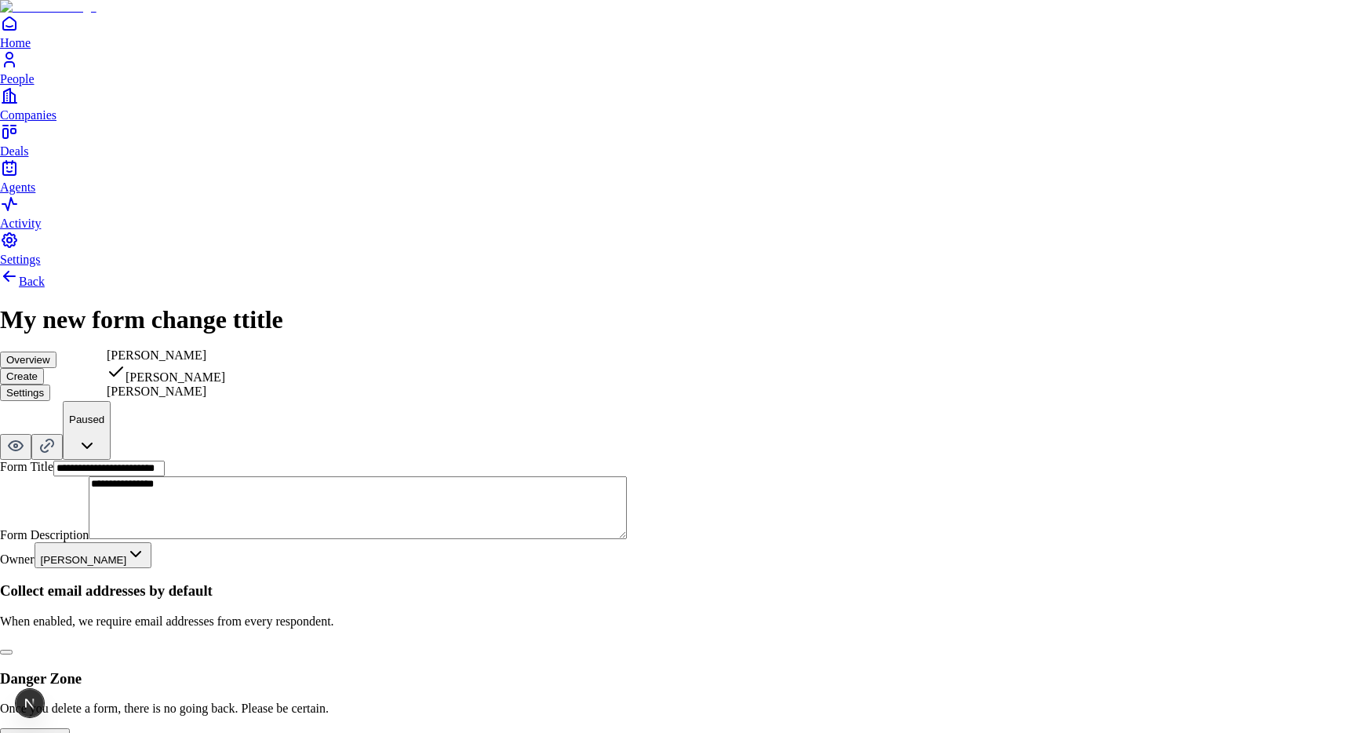
click at [439, 340] on html "**********" at bounding box center [684, 389] width 1369 height 778
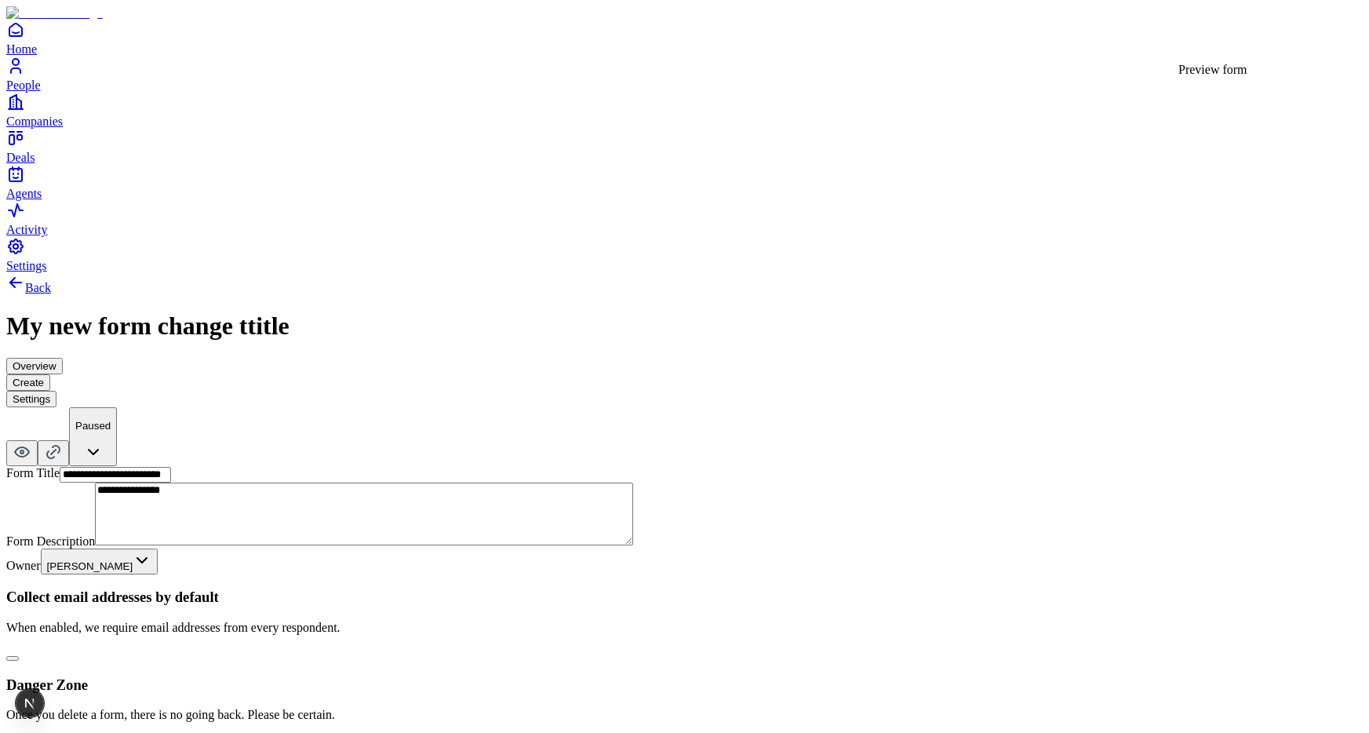
click at [31, 442] on icon at bounding box center [22, 451] width 19 height 19
click at [1308, 44] on html "**********" at bounding box center [684, 392] width 1369 height 784
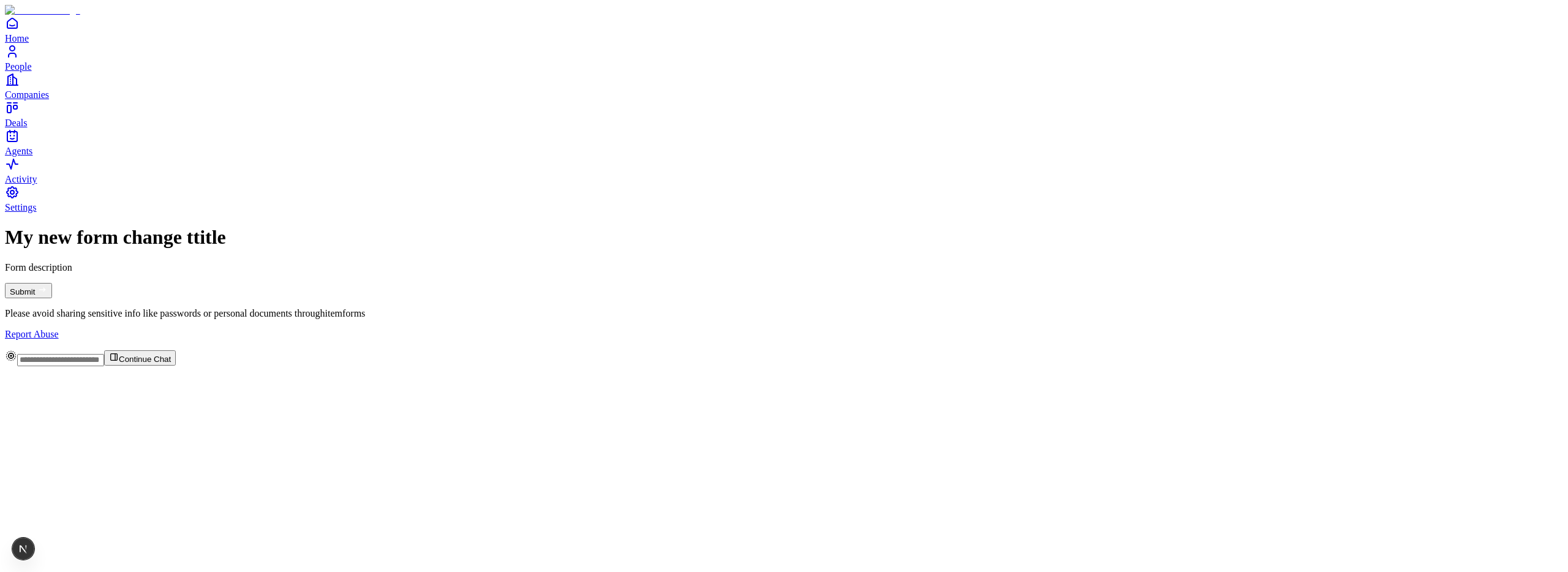
drag, startPoint x: 291, startPoint y: 137, endPoint x: 299, endPoint y: 135, distance: 8.2
click at [293, 226] on div "My new form change ttitle Form description Submit Please avoid sharing sensitiv…" at bounding box center [783, 282] width 1558 height 113
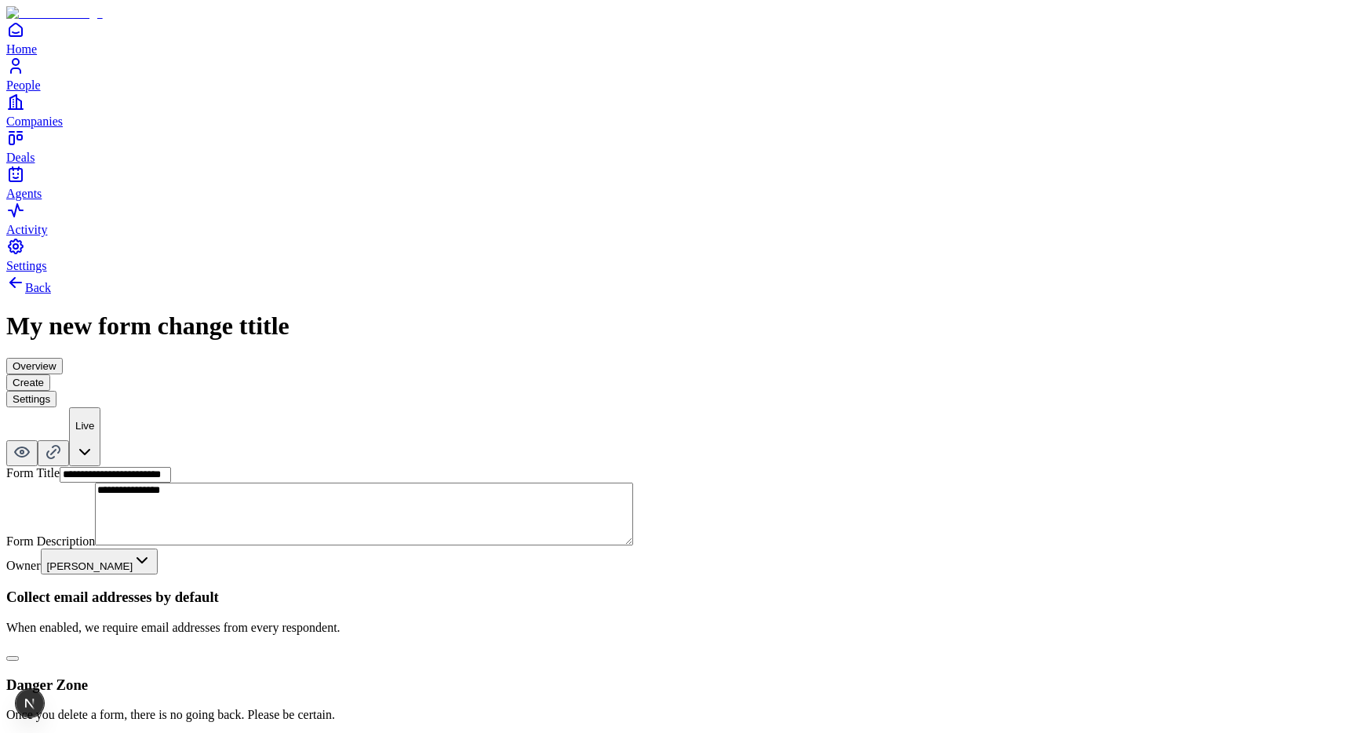
click at [1318, 45] on html "**********" at bounding box center [684, 392] width 1369 height 784
click at [31, 442] on icon at bounding box center [22, 451] width 19 height 19
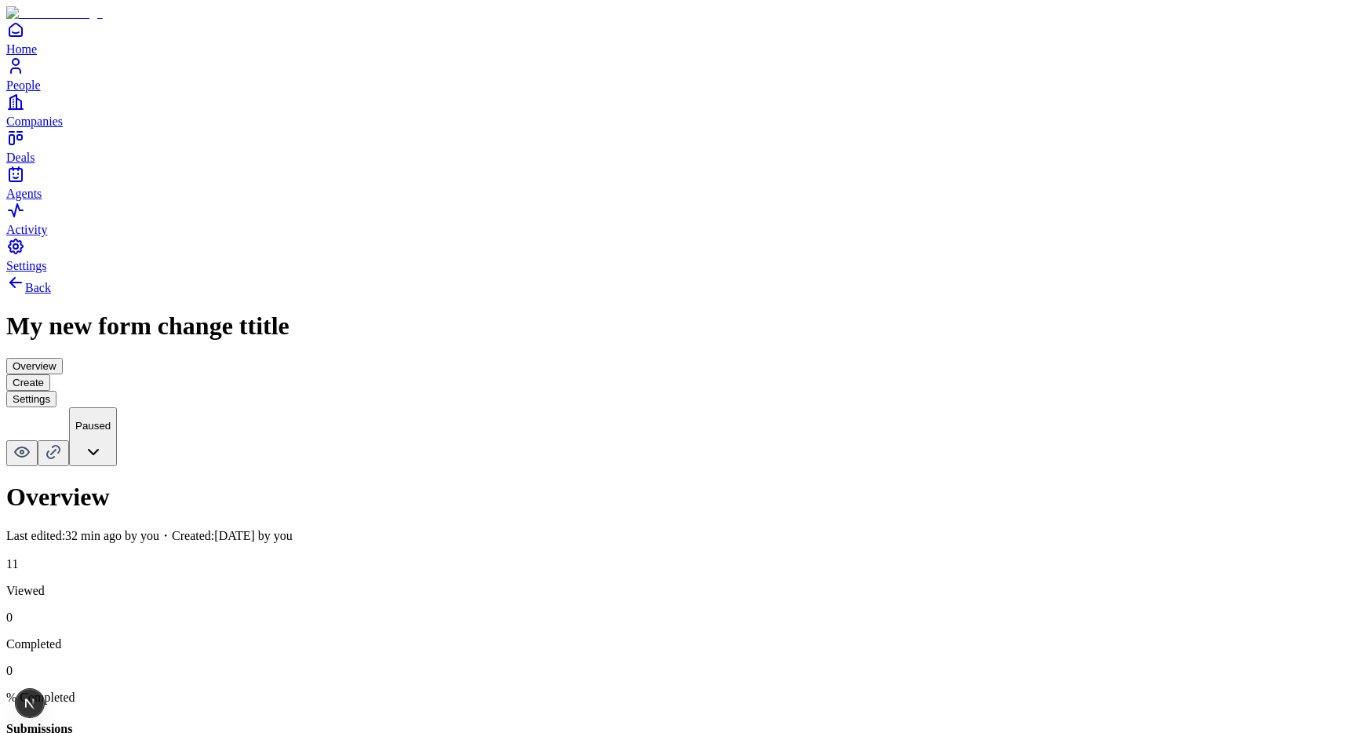
click at [50, 374] on button "Create" at bounding box center [28, 382] width 44 height 16
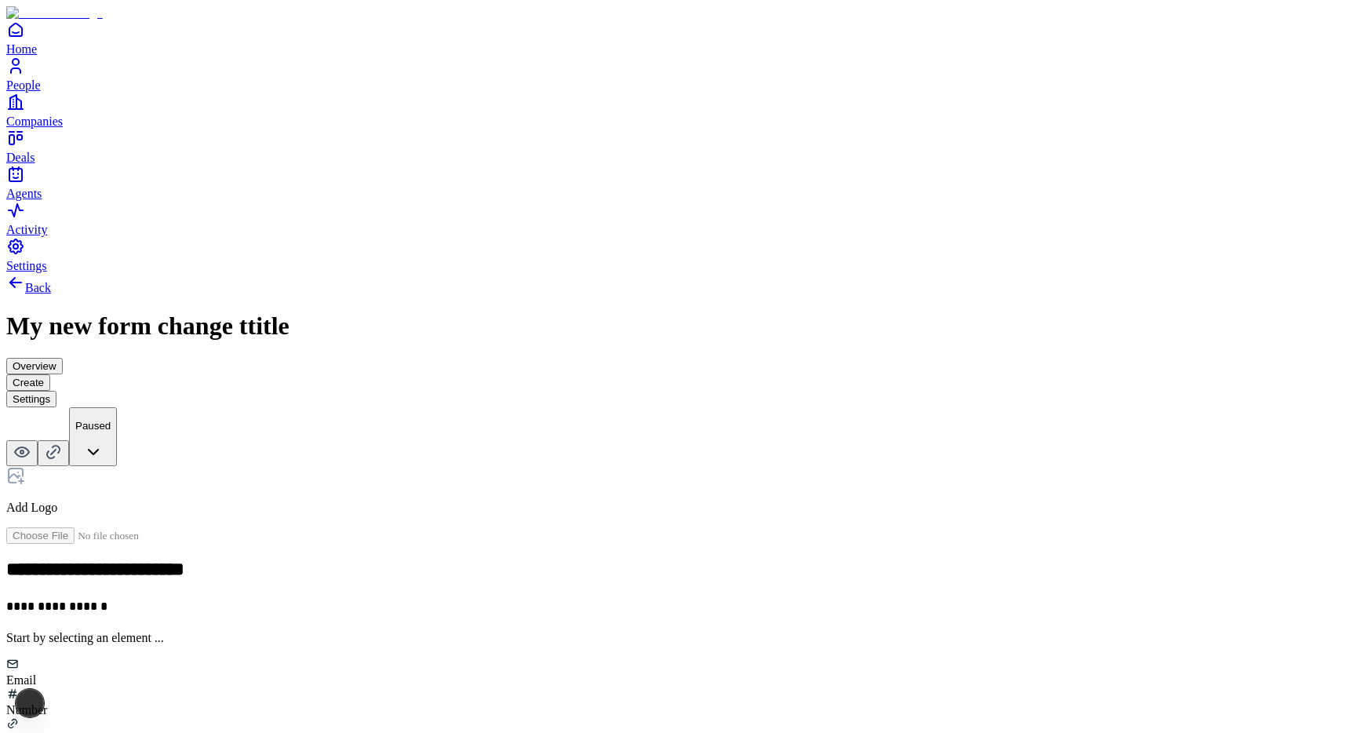
click at [649, 687] on div "Number" at bounding box center [684, 702] width 1356 height 30
click at [19, 684] on icon at bounding box center [12, 690] width 13 height 13
click at [305, 479] on button "button" at bounding box center [299, 481] width 13 height 5
click at [629, 560] on div "**********" at bounding box center [684, 546] width 1356 height 546
click at [541, 634] on h2 at bounding box center [684, 644] width 1356 height 20
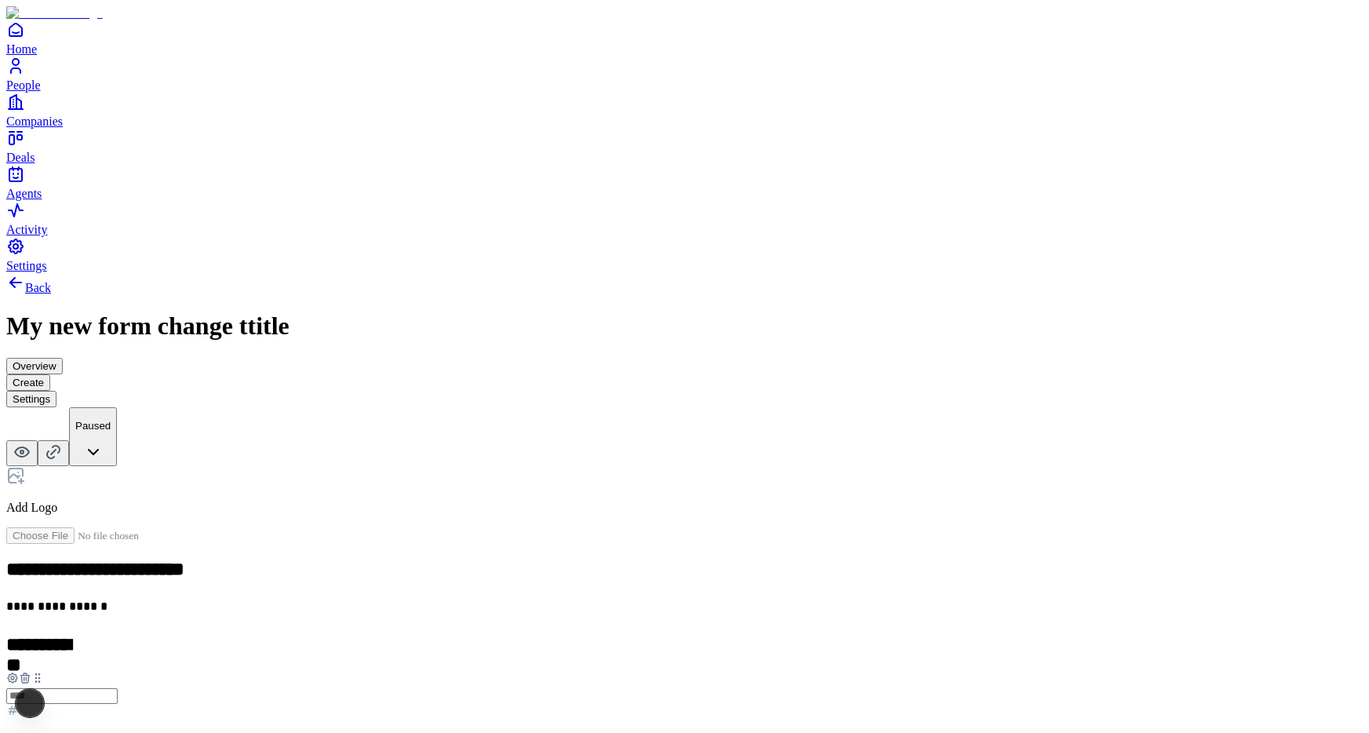
click at [598, 532] on div "Link" at bounding box center [550, 539] width 96 height 14
drag, startPoint x: 487, startPoint y: 506, endPoint x: 482, endPoint y: 356, distance: 149.9
click at [34, 719] on icon at bounding box center [33, 719] width 1 height 1
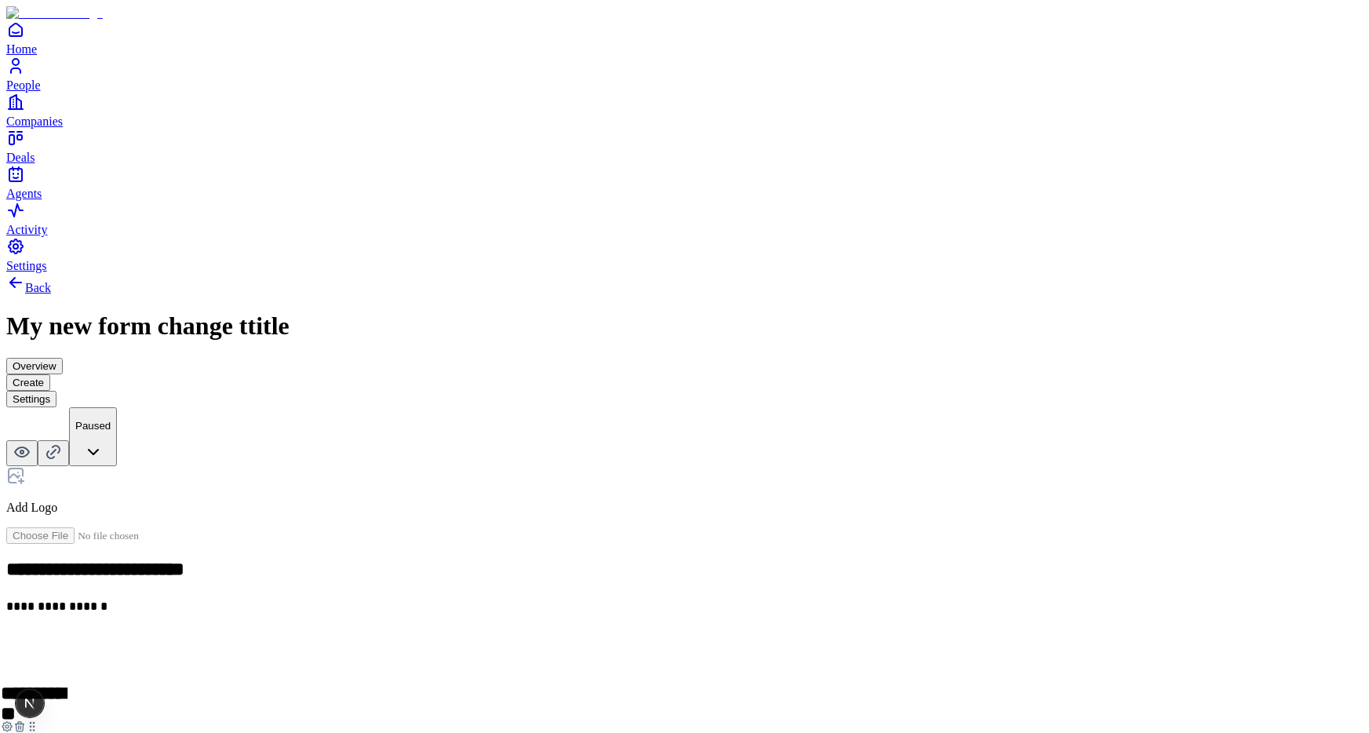
drag, startPoint x: 487, startPoint y: 474, endPoint x: 482, endPoint y: 399, distance: 74.7
click at [38, 720] on icon at bounding box center [32, 726] width 13 height 13
click at [29, 447] on icon at bounding box center [22, 451] width 14 height 9
click at [25, 273] on icon at bounding box center [15, 282] width 19 height 19
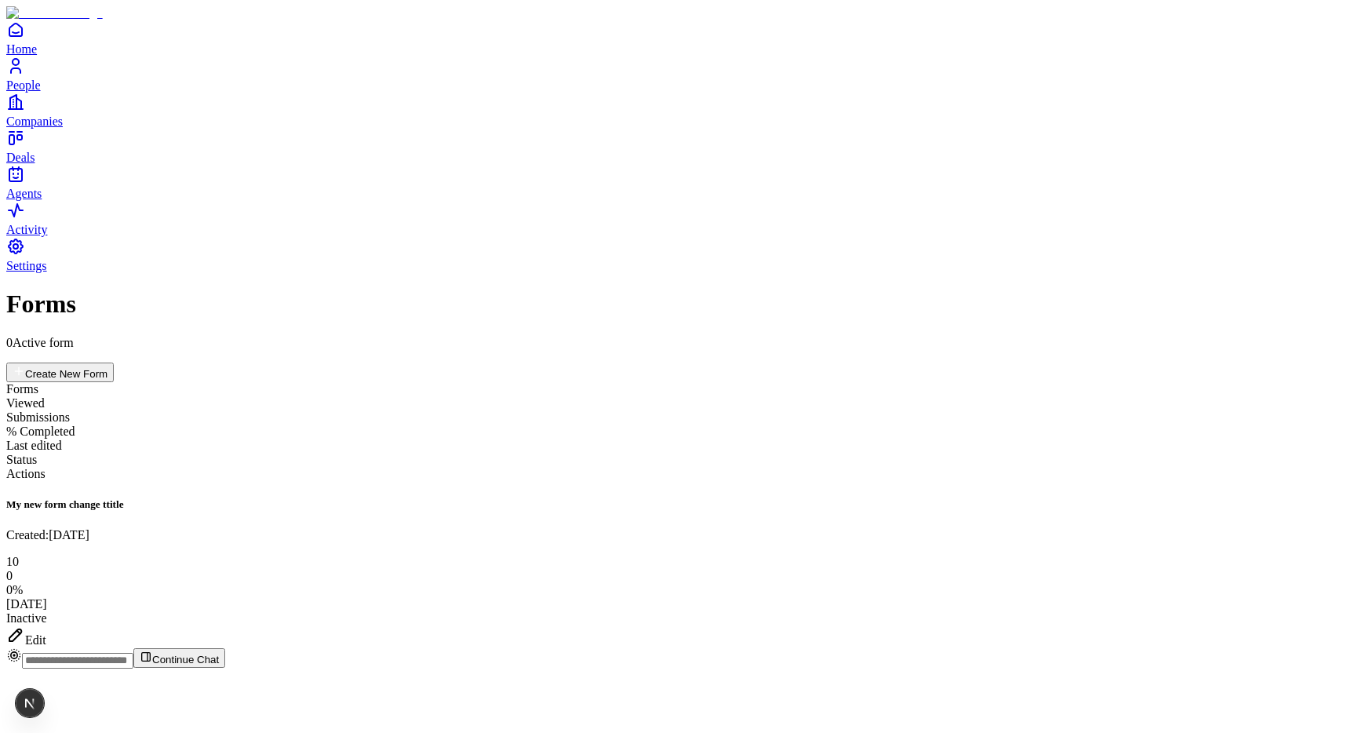
click at [1295, 625] on div "Edit" at bounding box center [684, 636] width 1356 height 22
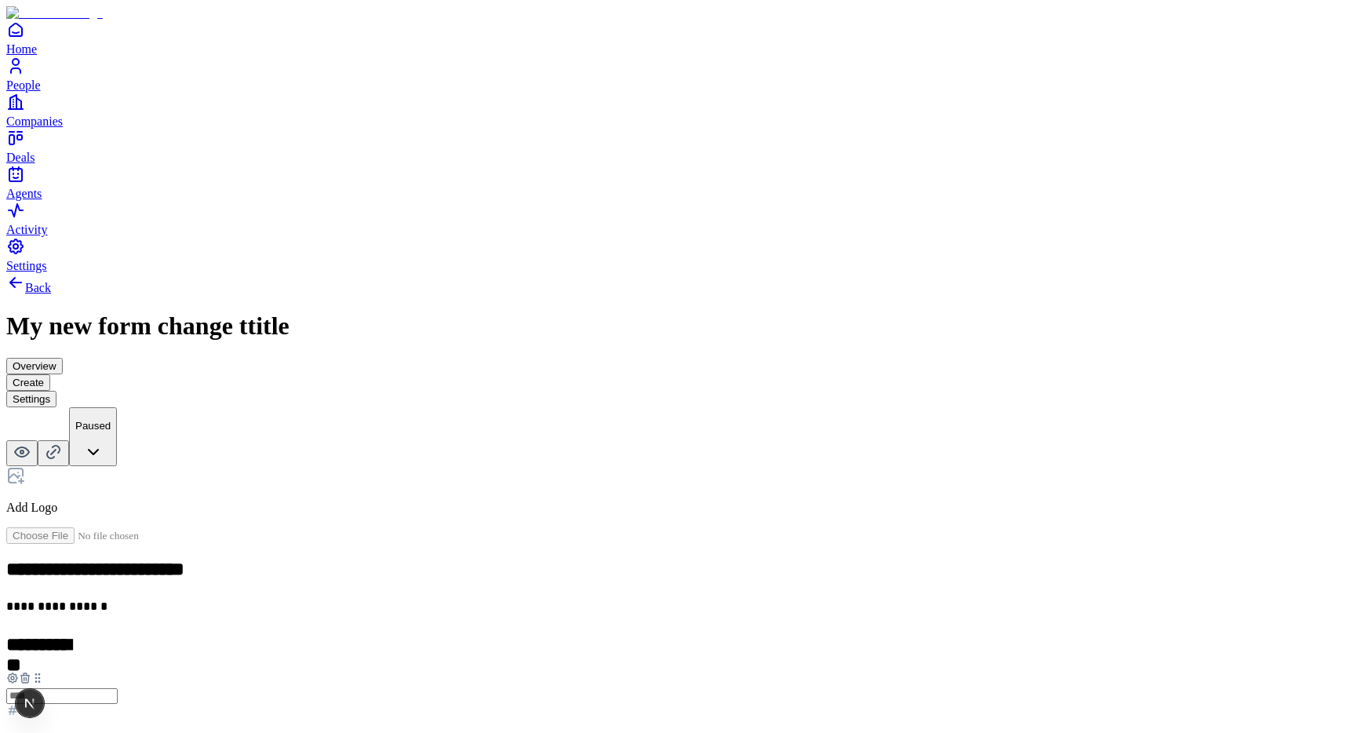
click at [51, 281] on link "Back" at bounding box center [28, 287] width 45 height 13
